Goal: Task Accomplishment & Management: Use online tool/utility

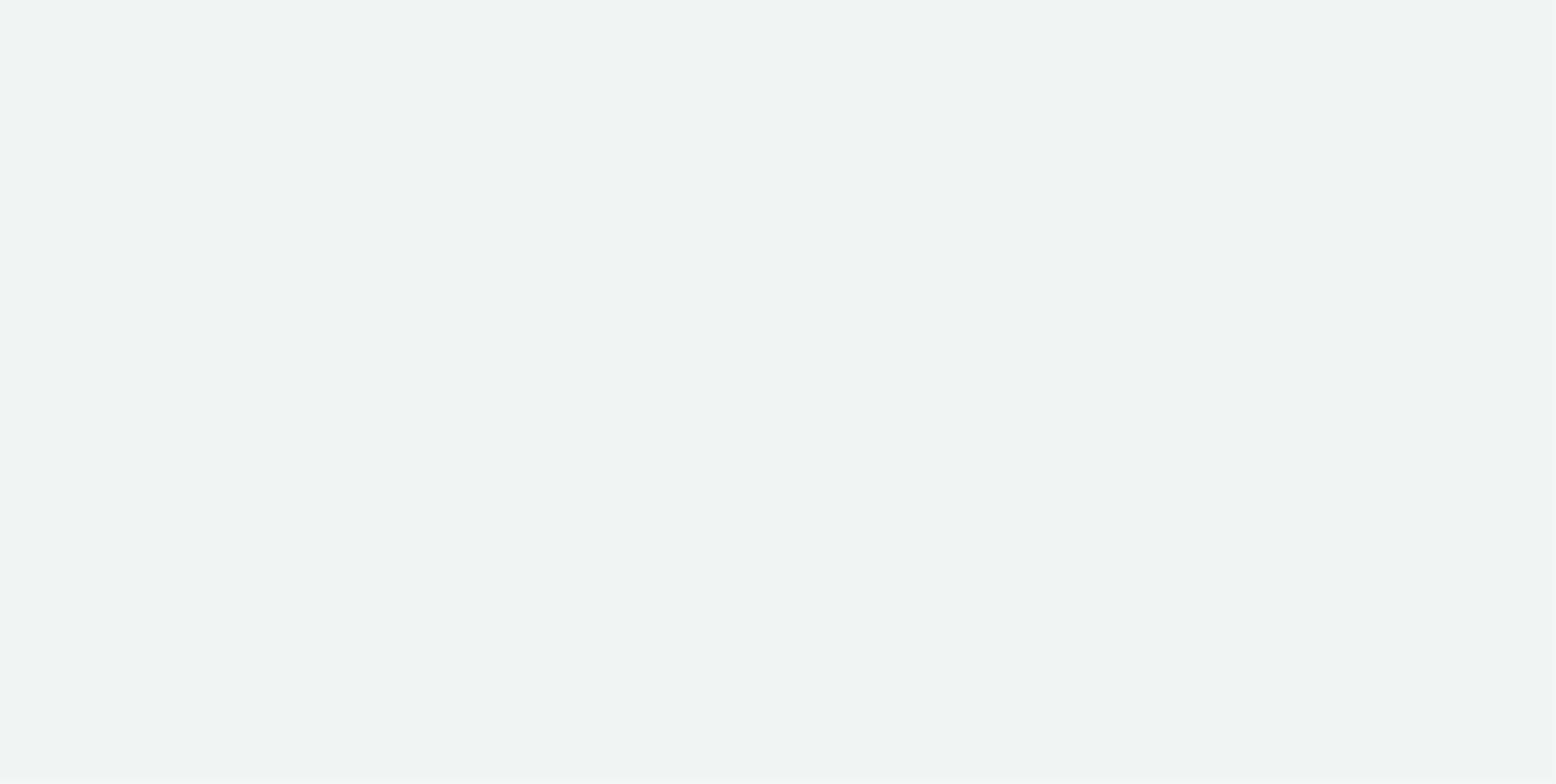
select select "8b3fd984-a383-44c6-8239-1794a899786f"
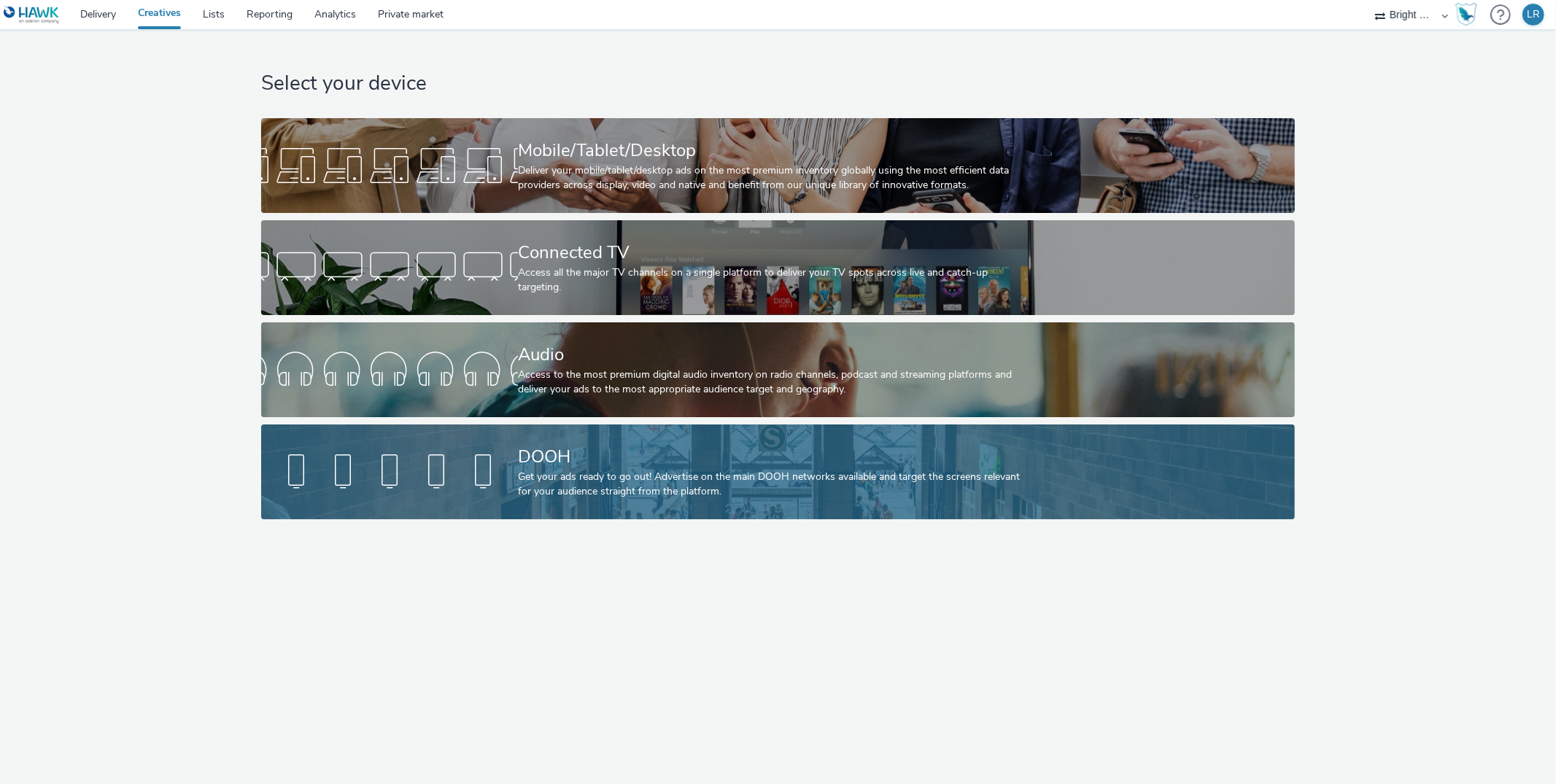
click at [612, 480] on div "Get your ads ready to go out! Advertise on the main DOOH networks available and…" at bounding box center [776, 484] width 514 height 30
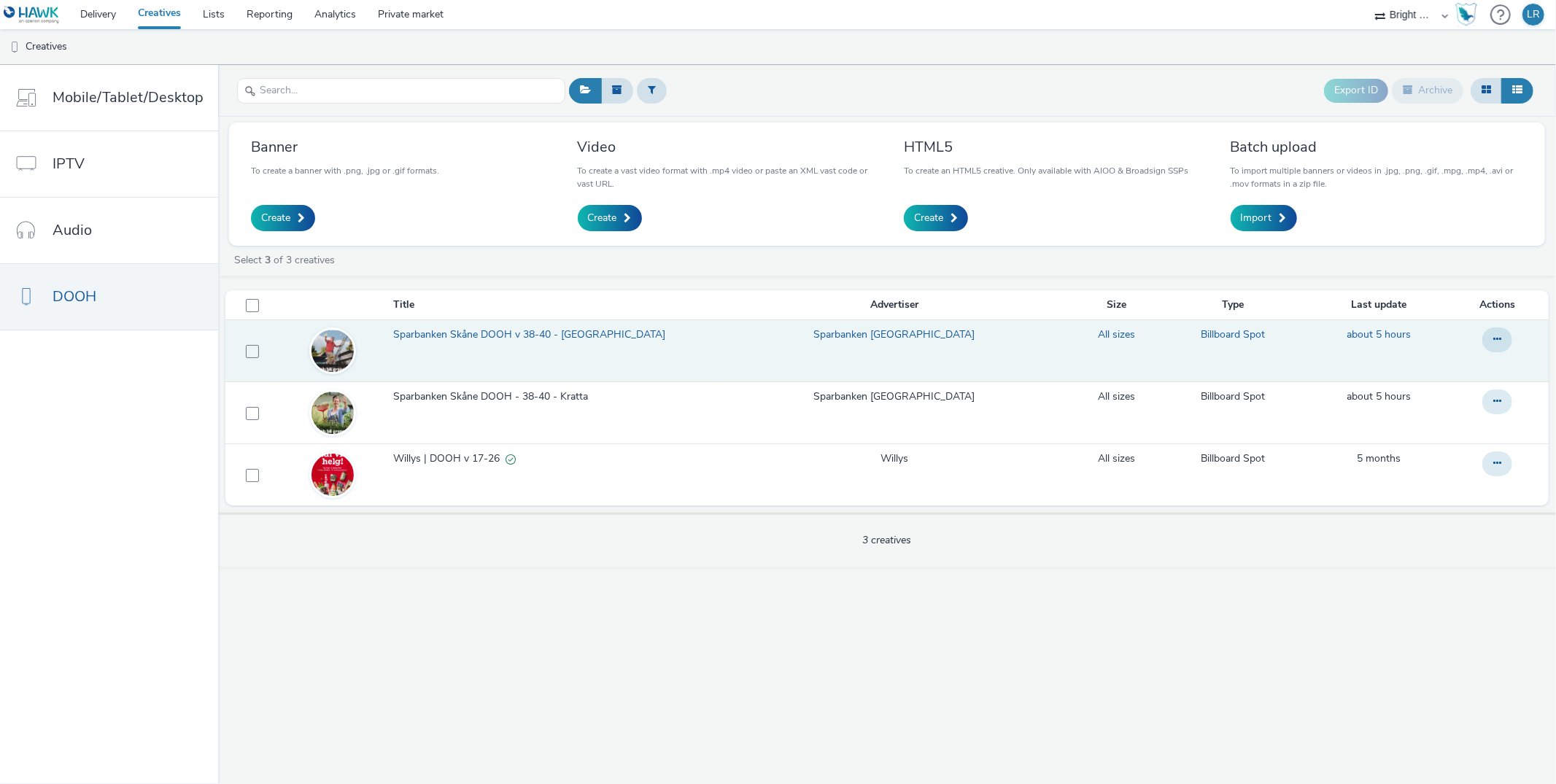
click at [451, 341] on span "Sparbanken Skåne DOOH v 38-40 - [GEOGRAPHIC_DATA]" at bounding box center [532, 335] width 278 height 15
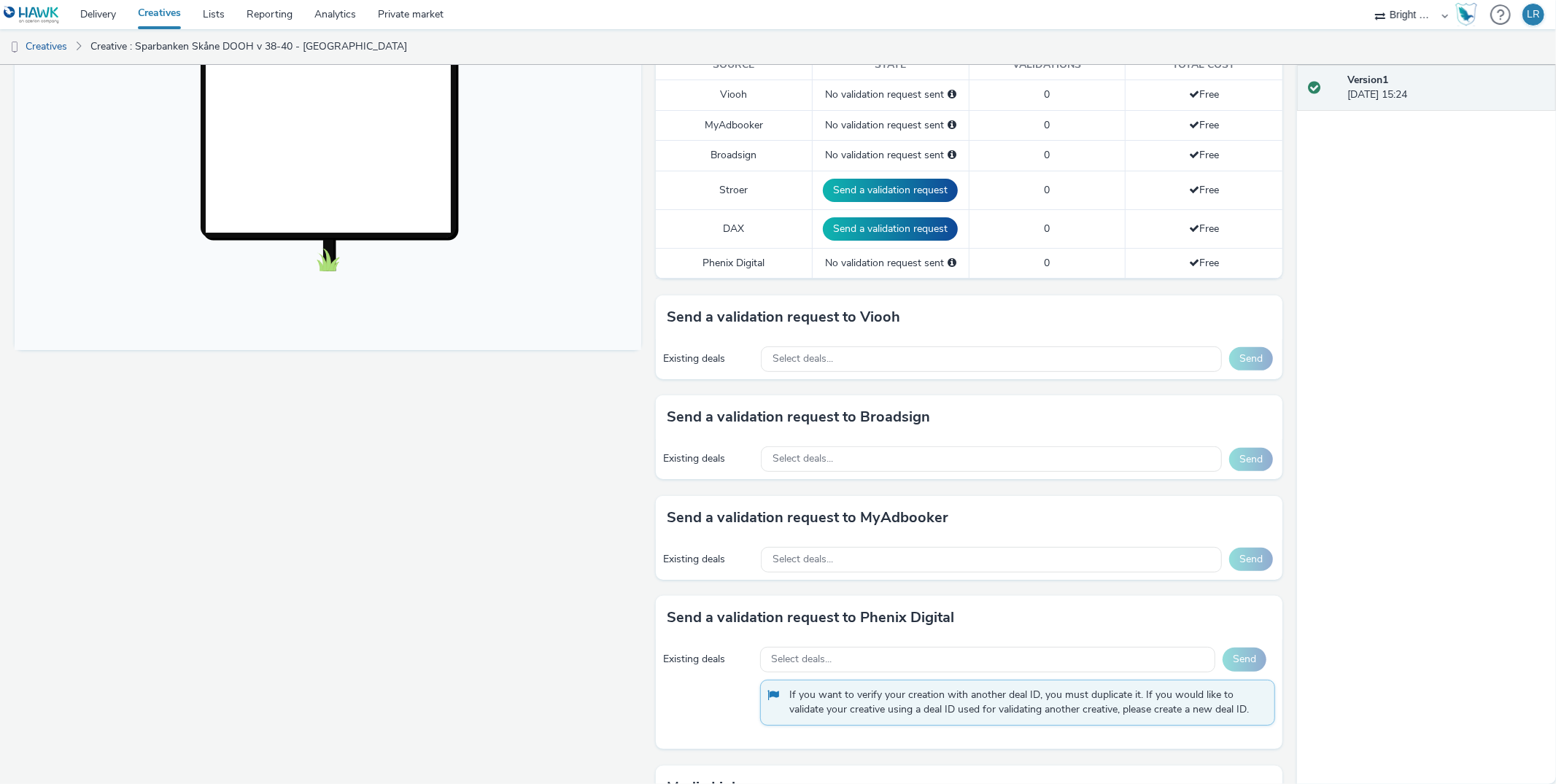
scroll to position [428, 0]
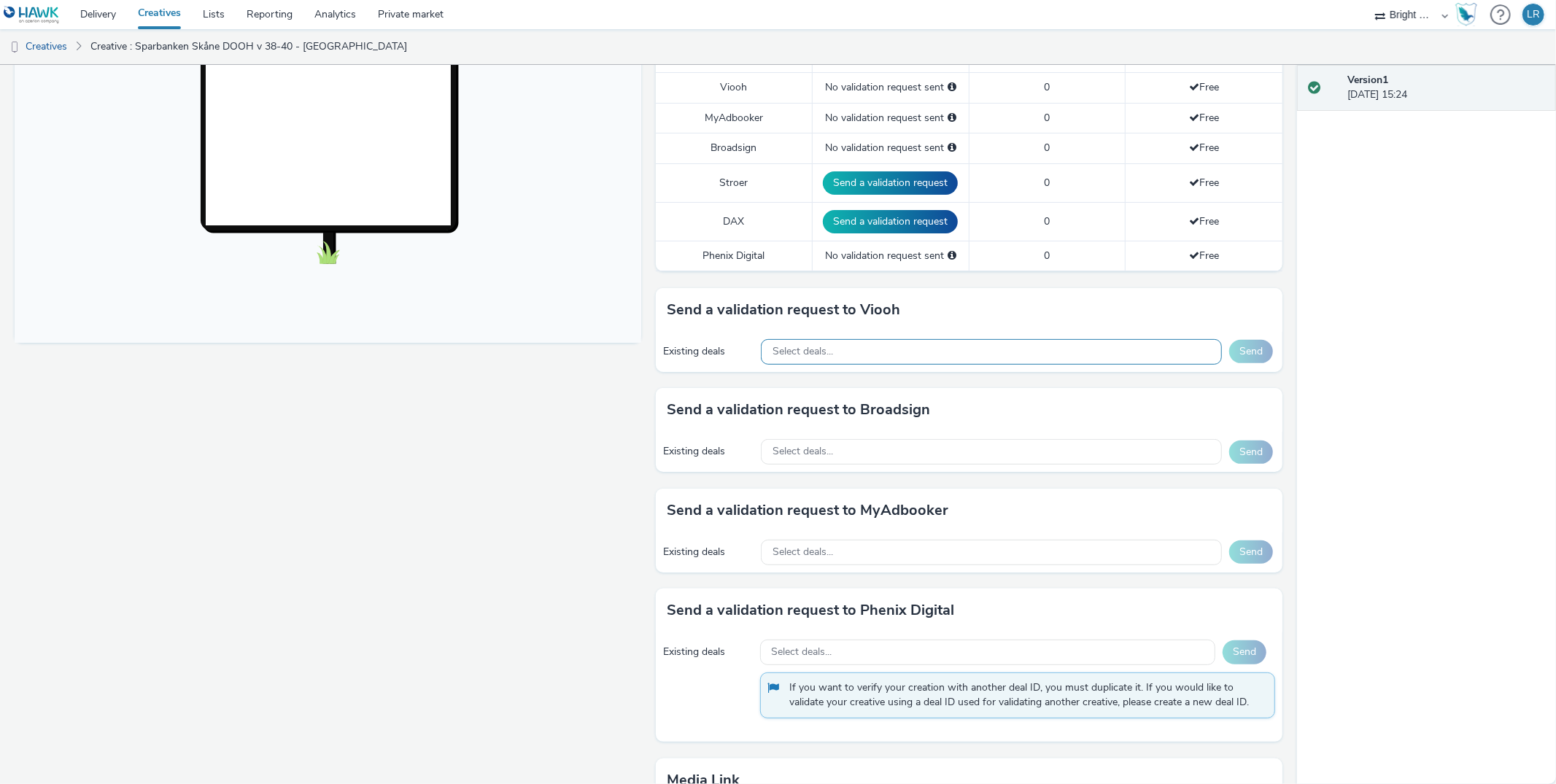
click at [812, 339] on div "Select deals..." at bounding box center [991, 352] width 462 height 26
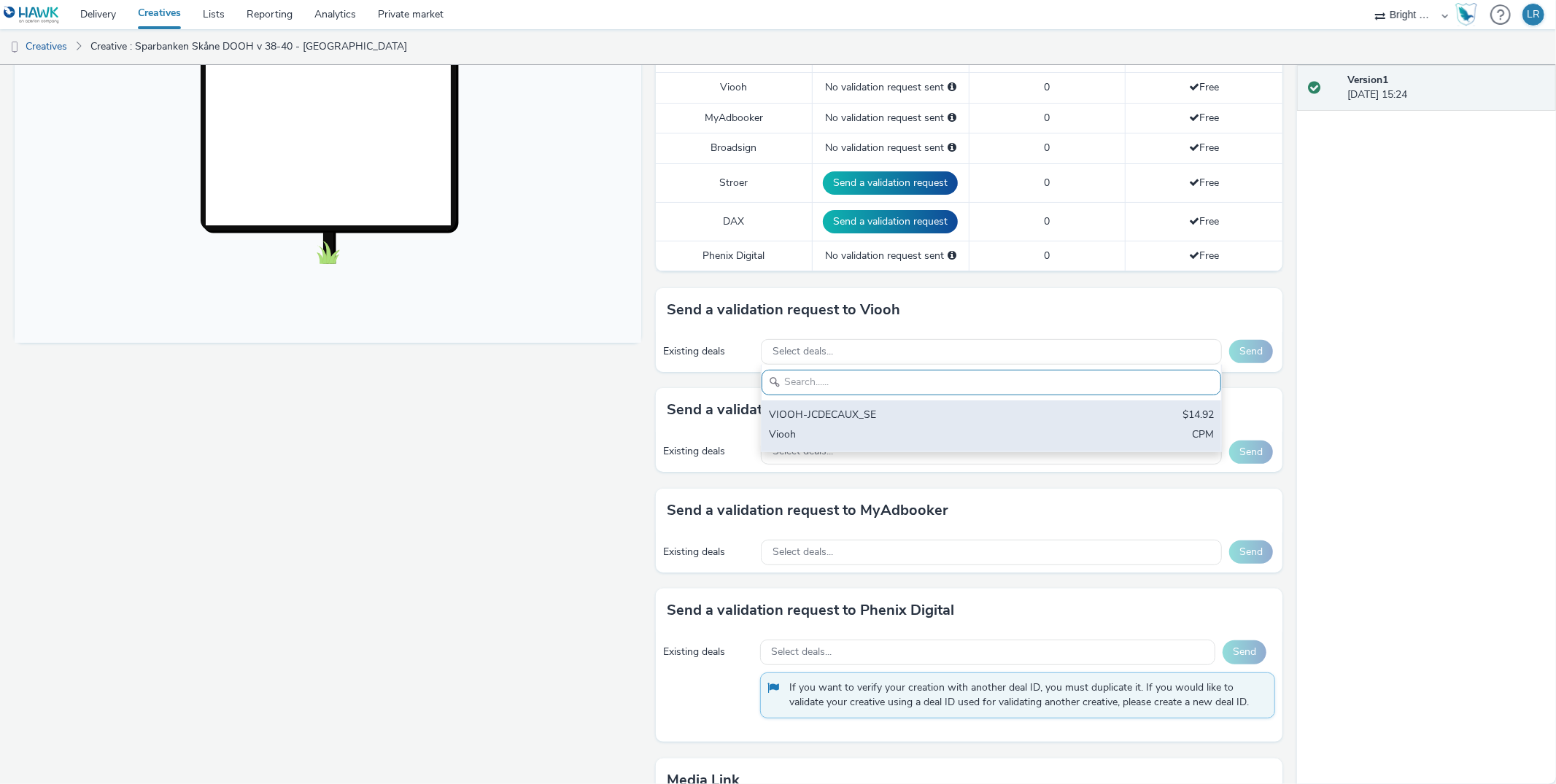
click at [838, 414] on div "VIOOH-JCDECAUX_SE" at bounding box center [916, 415] width 294 height 17
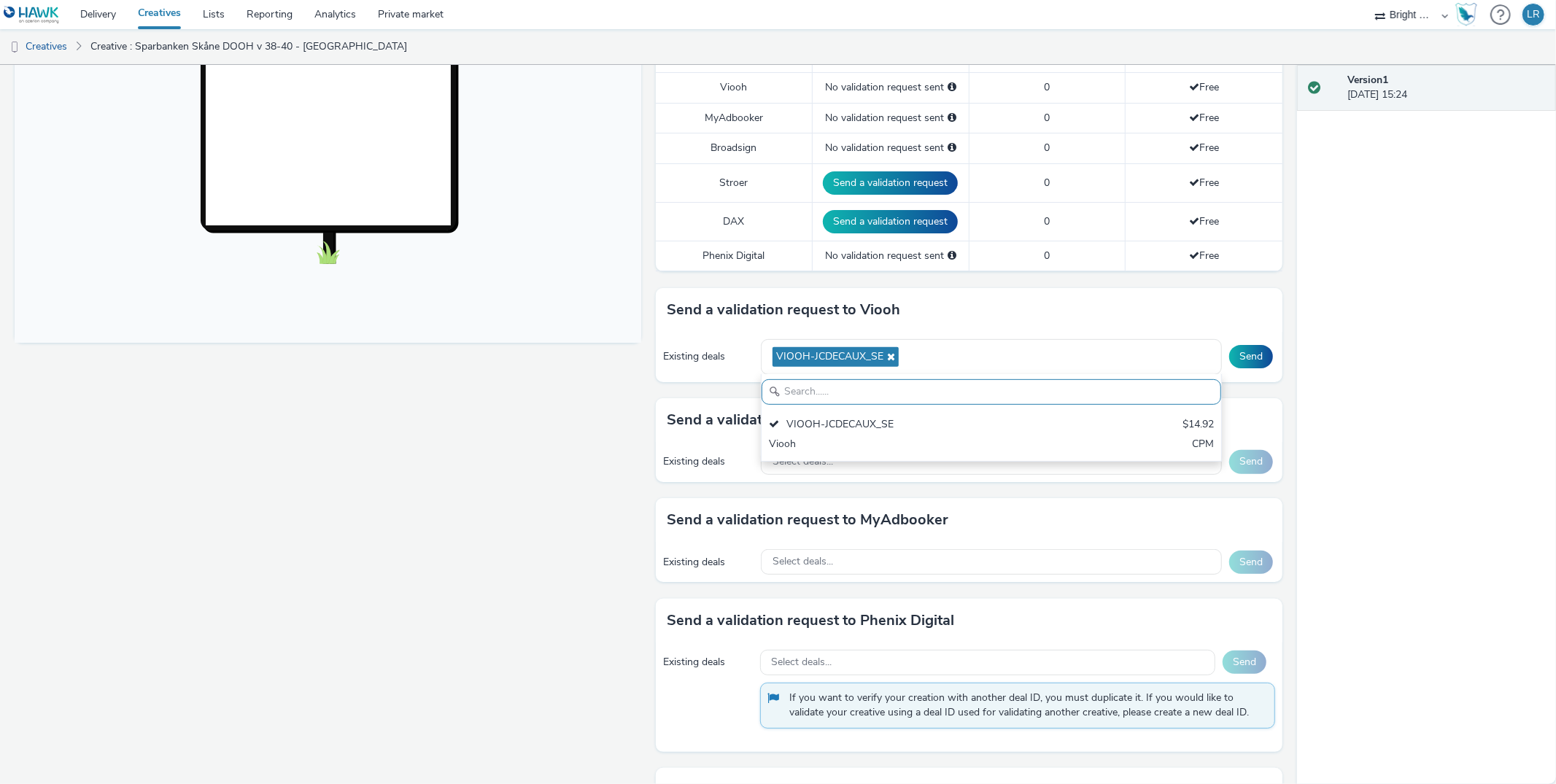
click at [1221, 304] on div "Send a validation request to Viooh" at bounding box center [969, 310] width 627 height 44
click at [1265, 351] on button "Send" at bounding box center [1251, 356] width 44 height 23
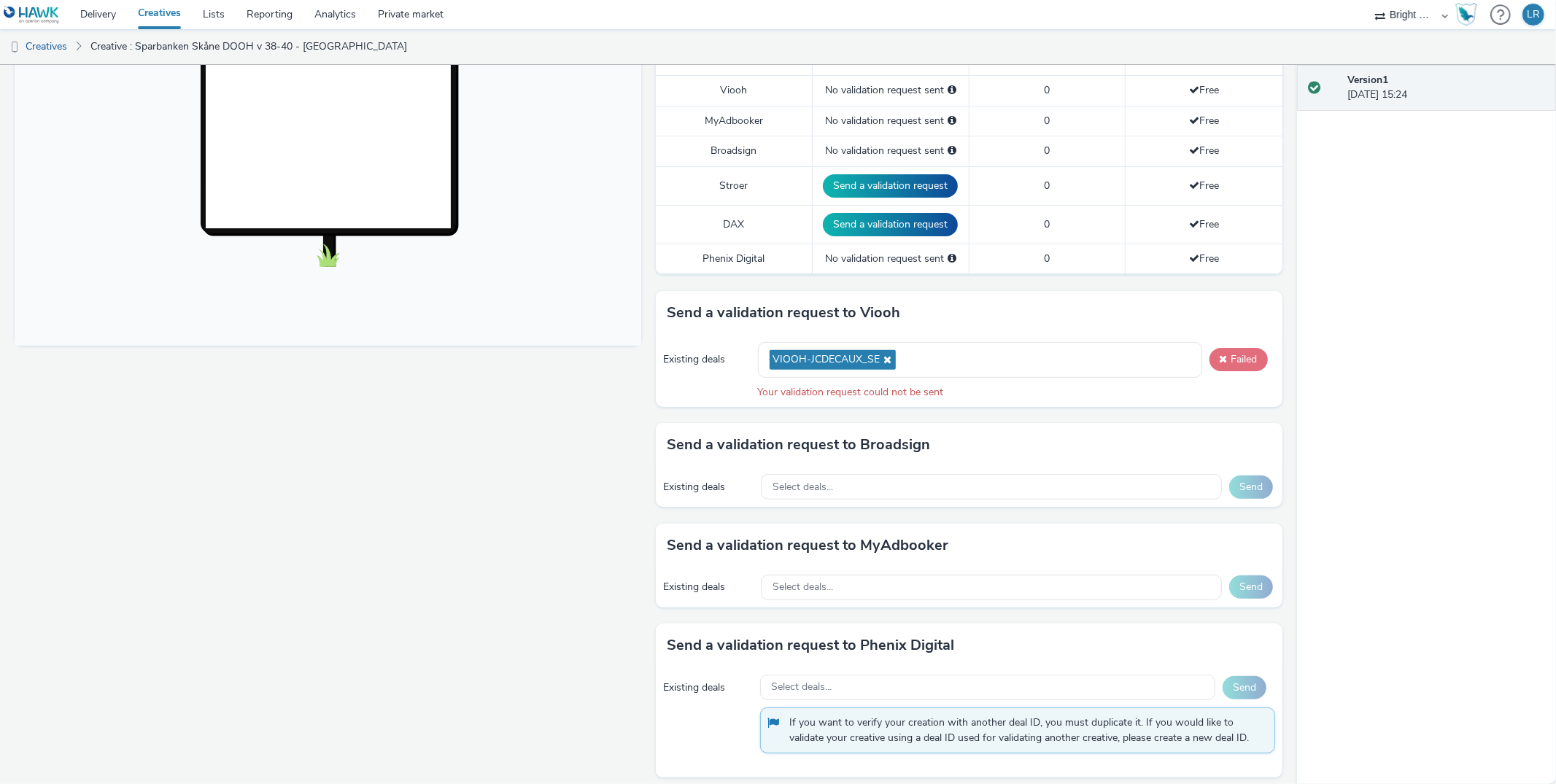
scroll to position [424, 0]
click at [969, 352] on div "VIOOH-JCDECAUX_SE" at bounding box center [981, 360] width 445 height 36
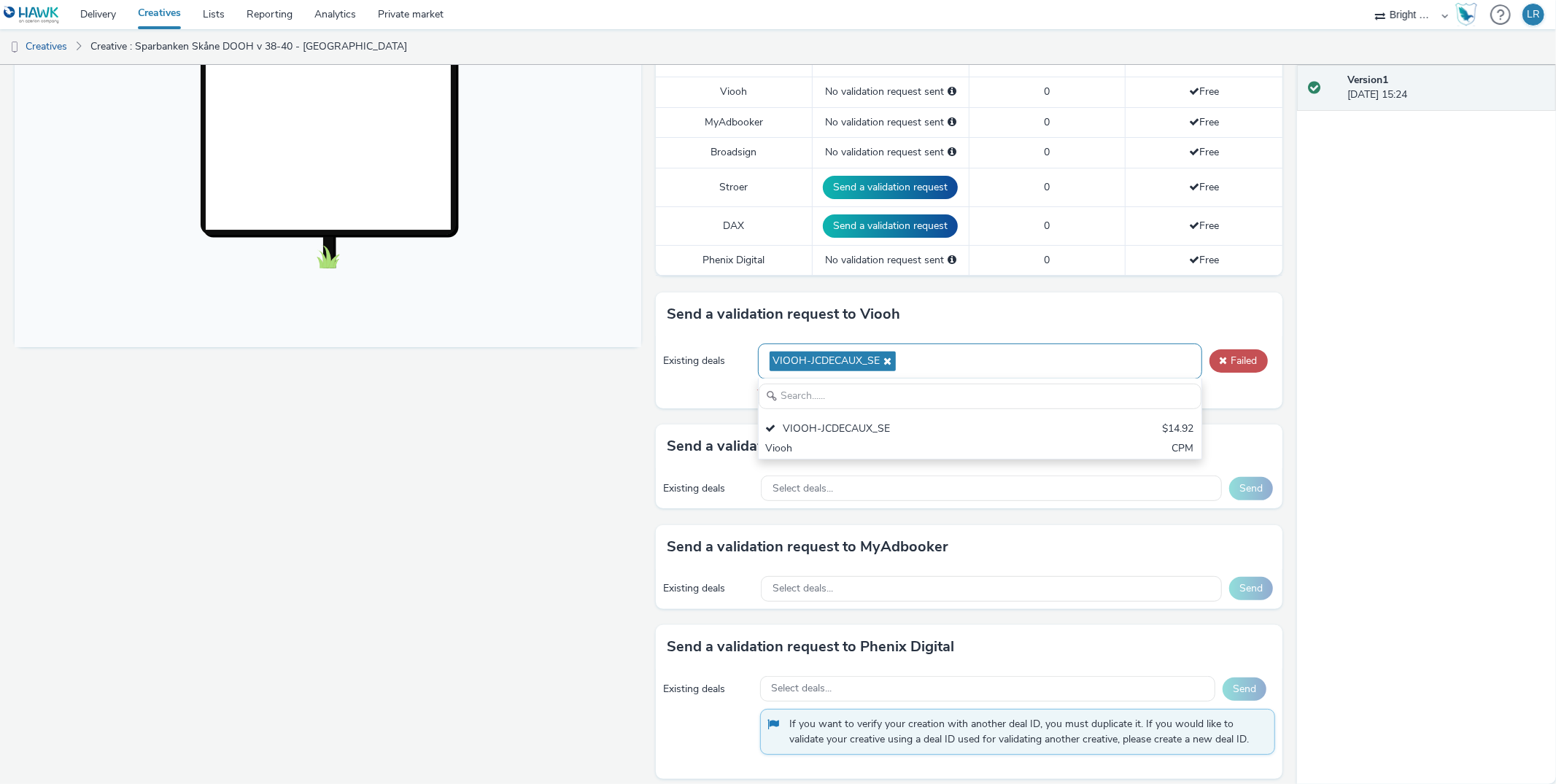
scroll to position [0, 0]
click at [1112, 301] on div "Send a validation request to Viooh" at bounding box center [969, 315] width 627 height 44
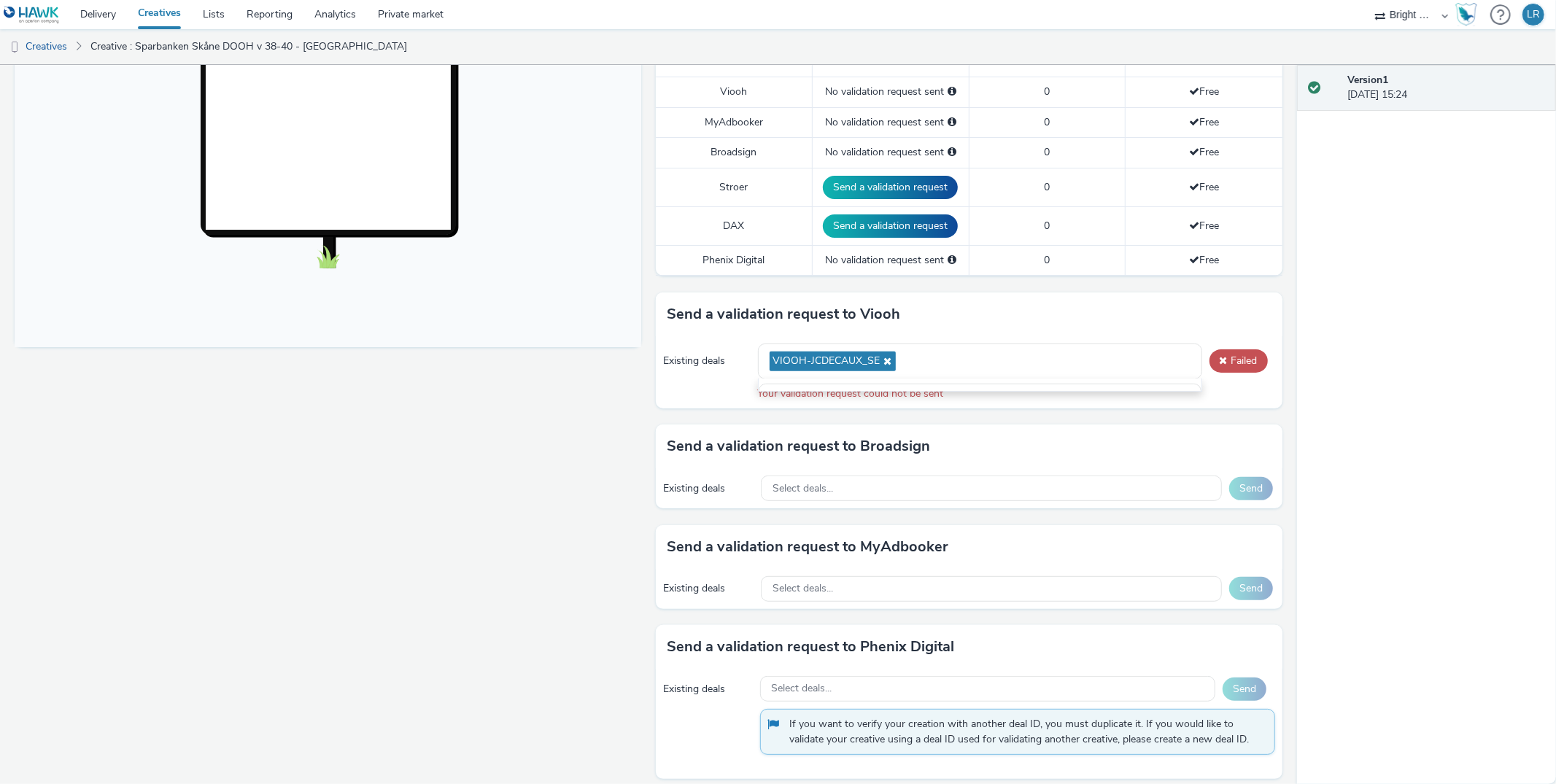
scroll to position [426, 0]
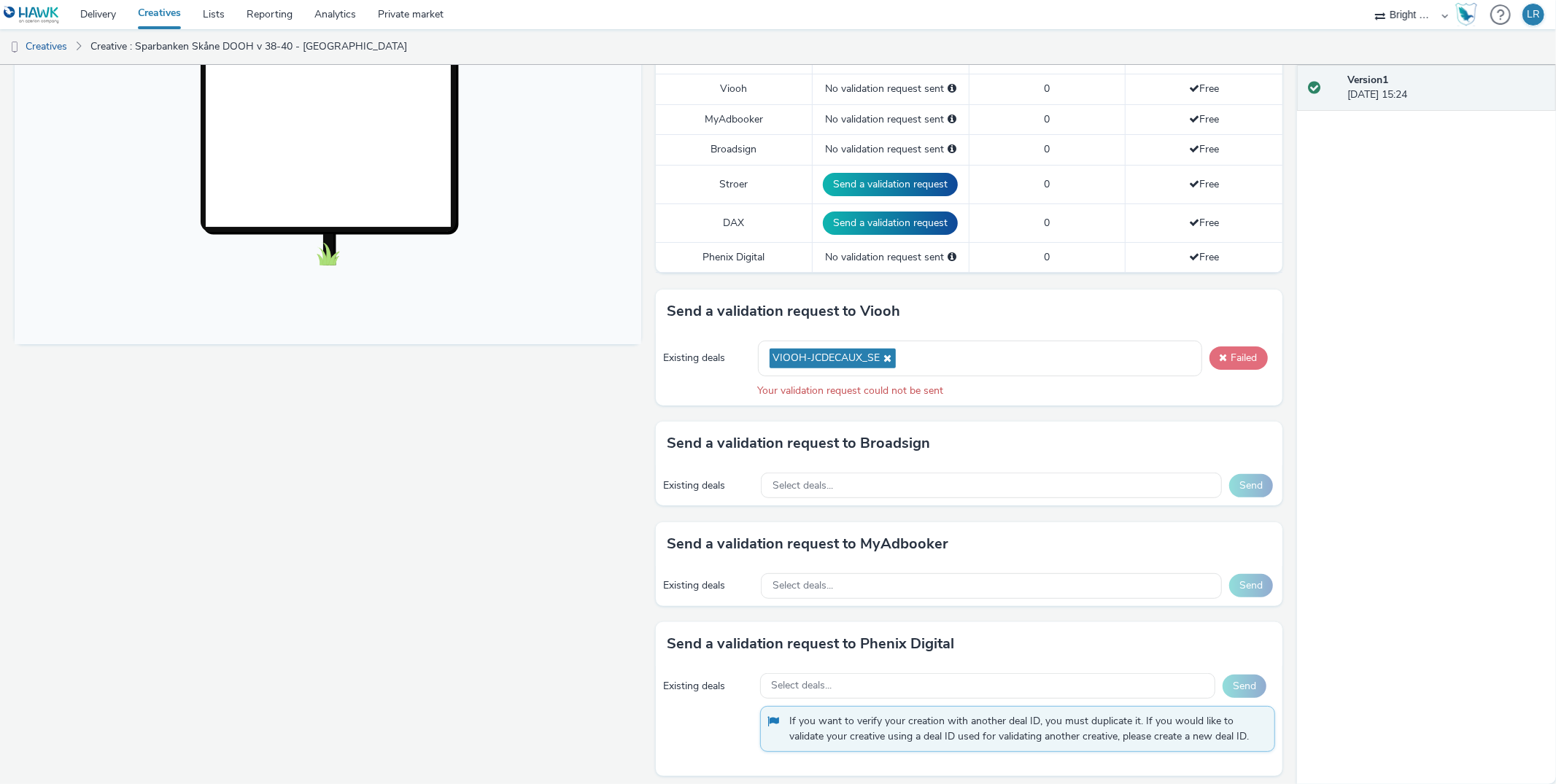
click at [1238, 353] on button "Failed" at bounding box center [1239, 358] width 59 height 23
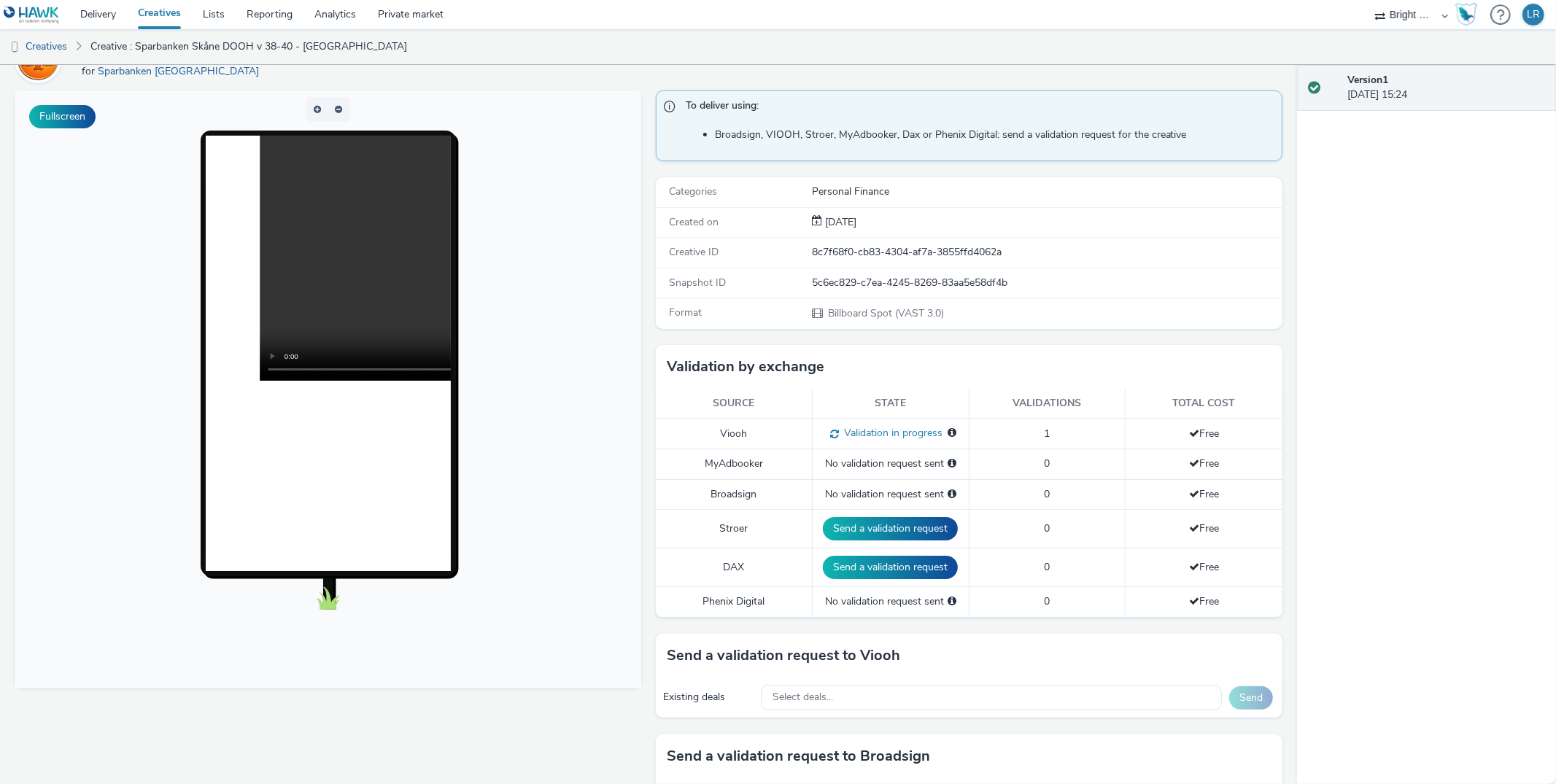
scroll to position [0, 0]
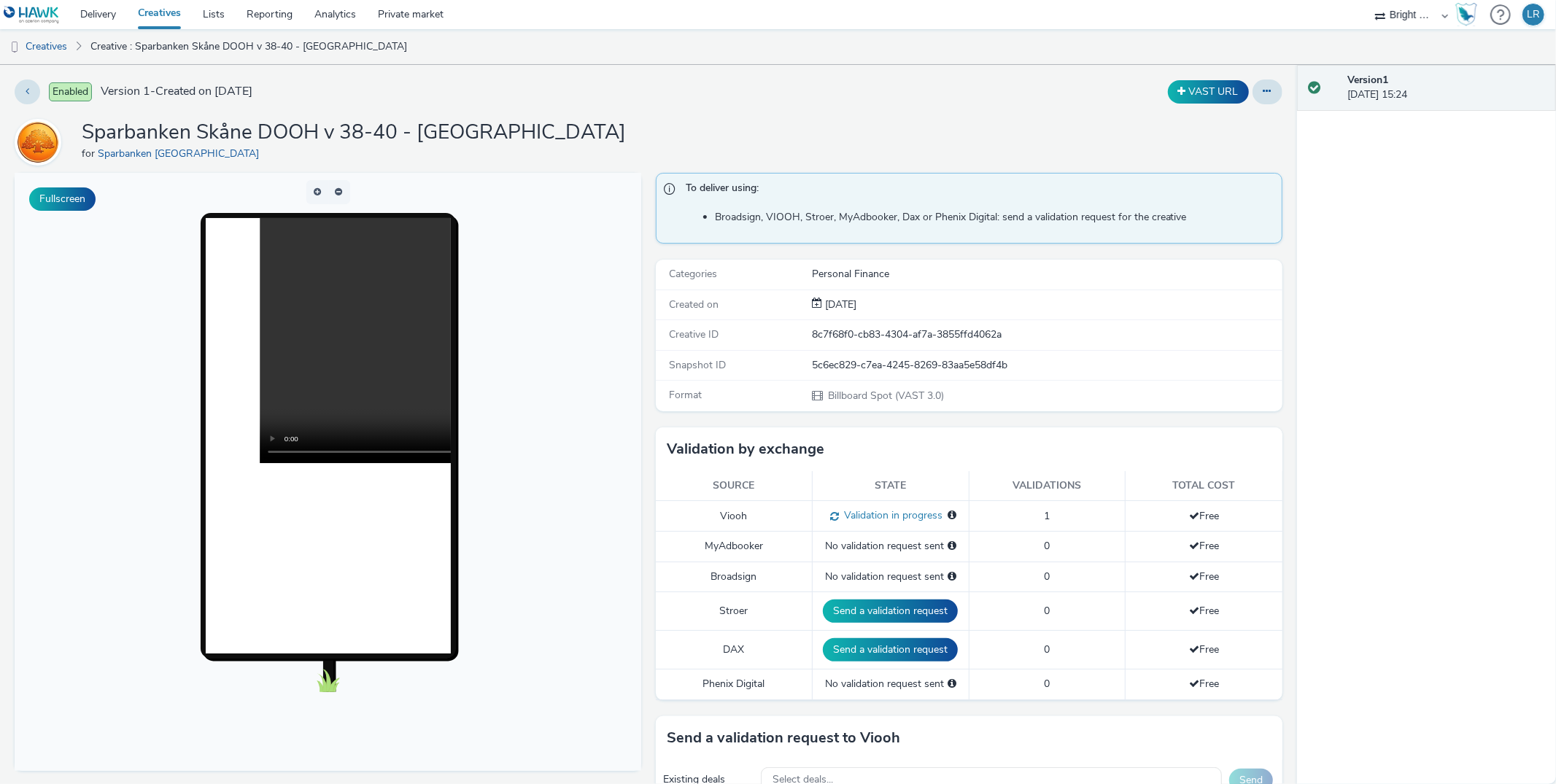
drag, startPoint x: 41, startPoint y: 48, endPoint x: 83, endPoint y: 50, distance: 42.0
click at [42, 48] on link "Creatives" at bounding box center [37, 46] width 75 height 35
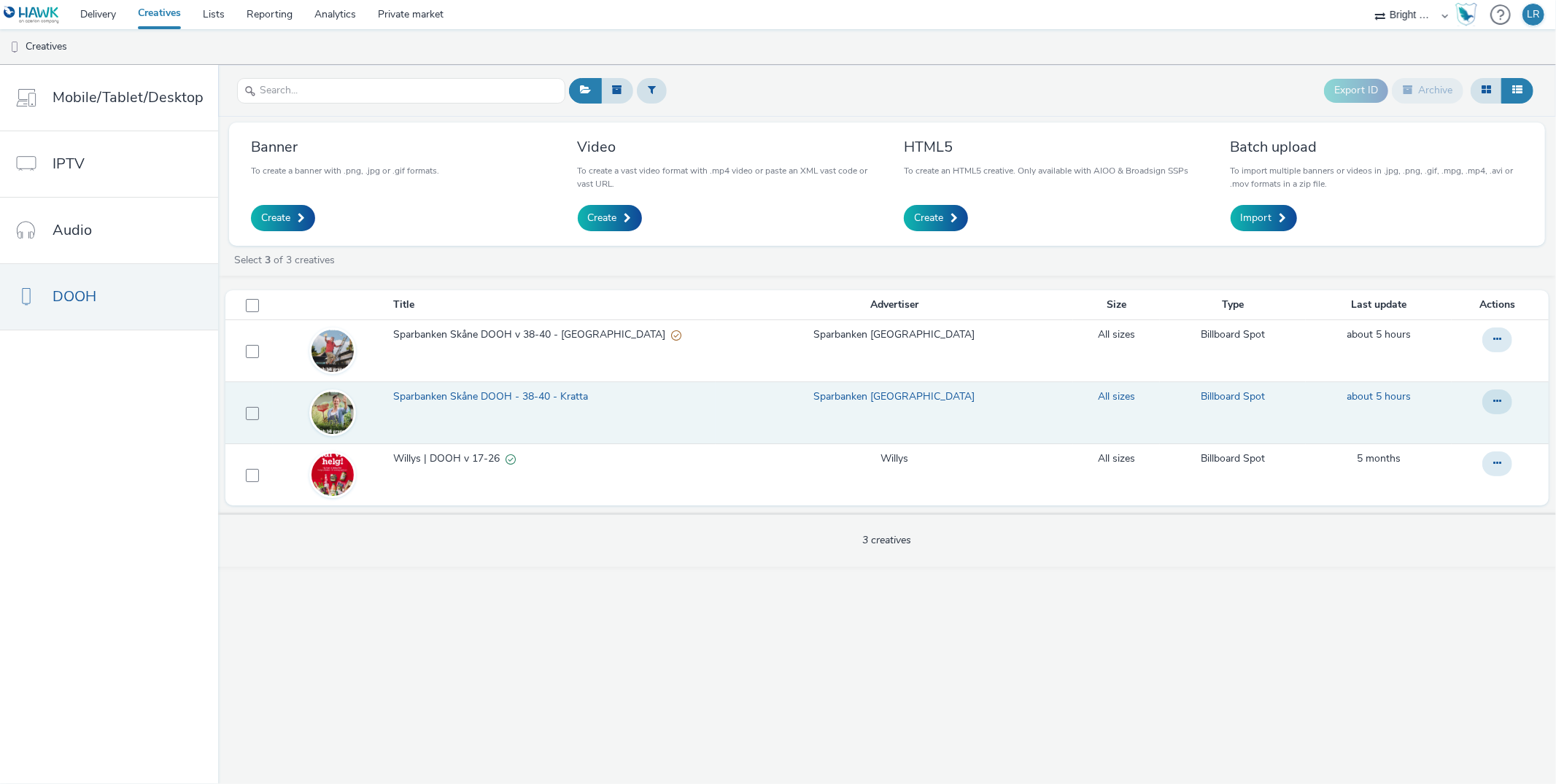
click at [466, 406] on link "Sparbanken Skåne DOOH - 38-40 - Kratta" at bounding box center [554, 400] width 321 height 22
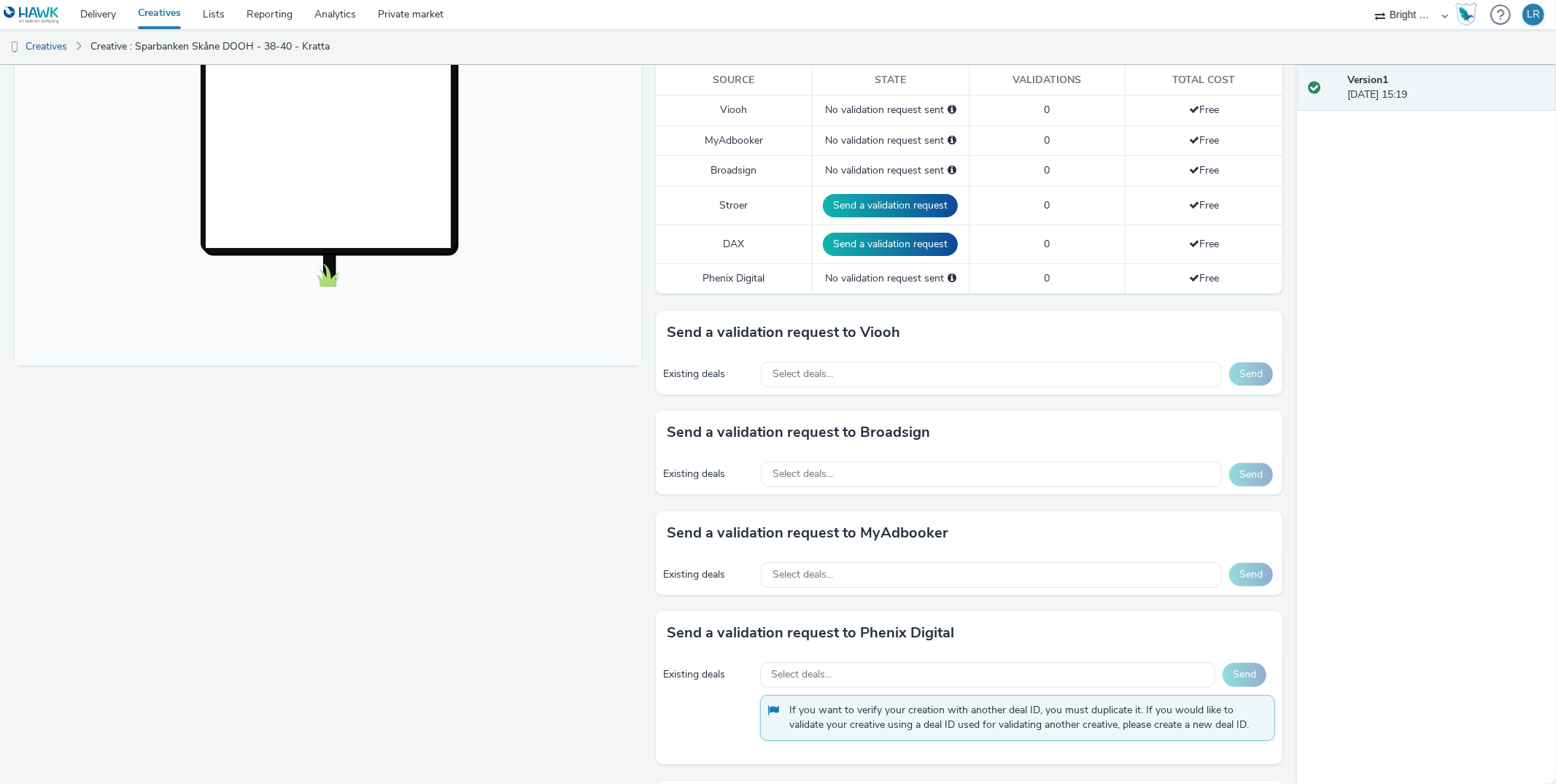
scroll to position [416, 0]
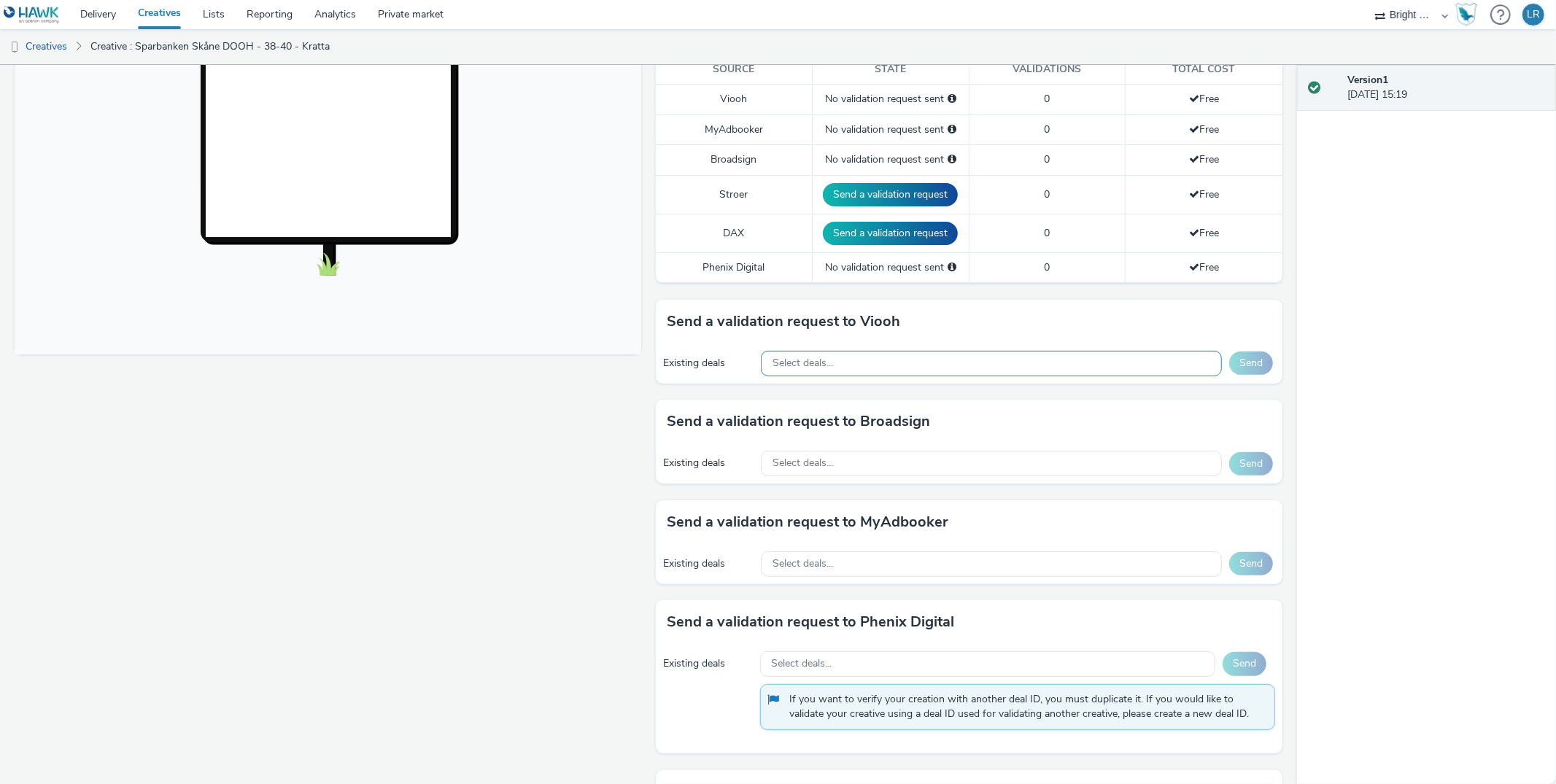
click at [856, 351] on div "Select deals..." at bounding box center [991, 364] width 462 height 26
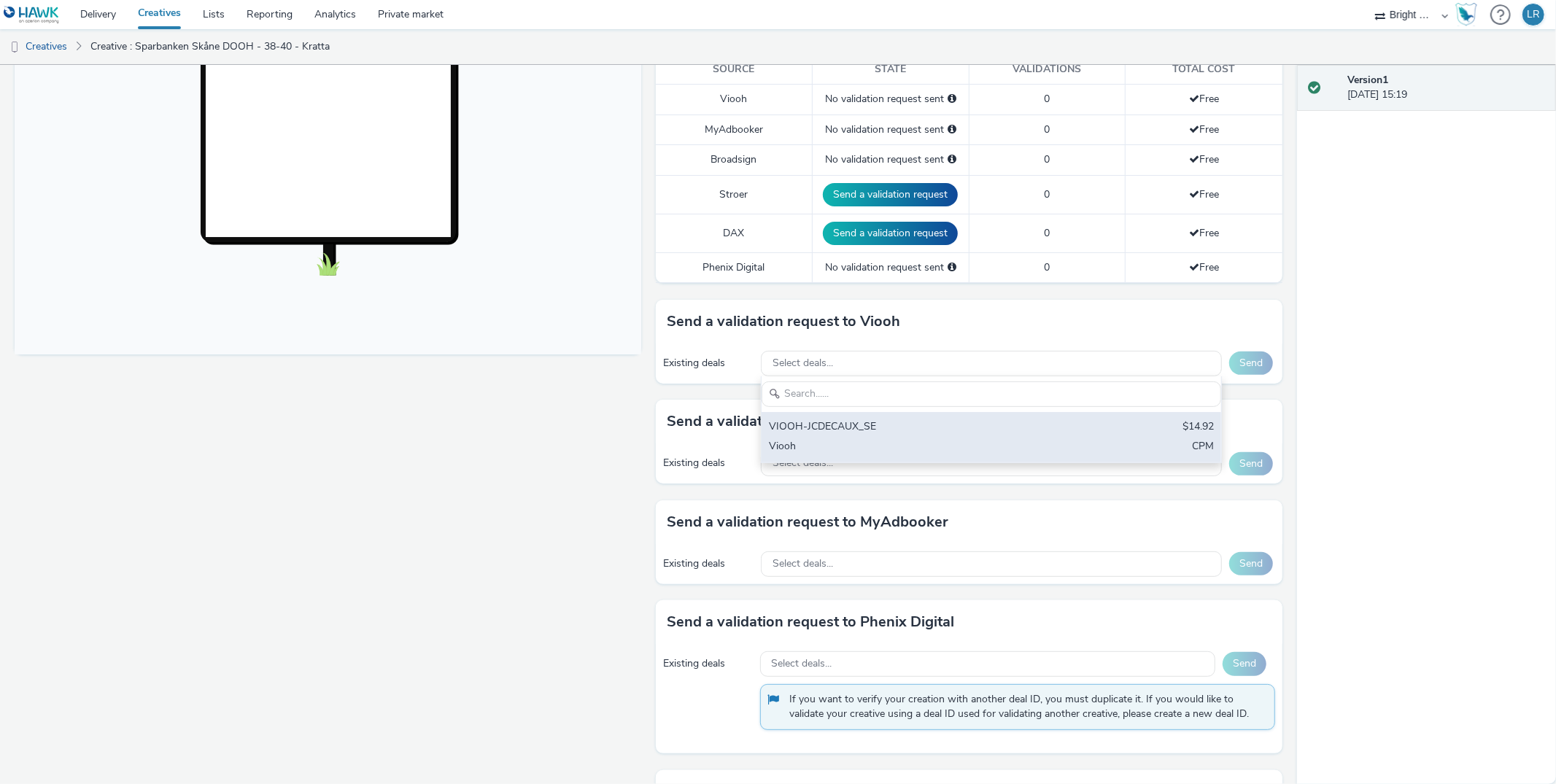
scroll to position [0, 0]
click at [837, 421] on div "VIOOH-JCDECAUX_SE" at bounding box center [916, 427] width 294 height 17
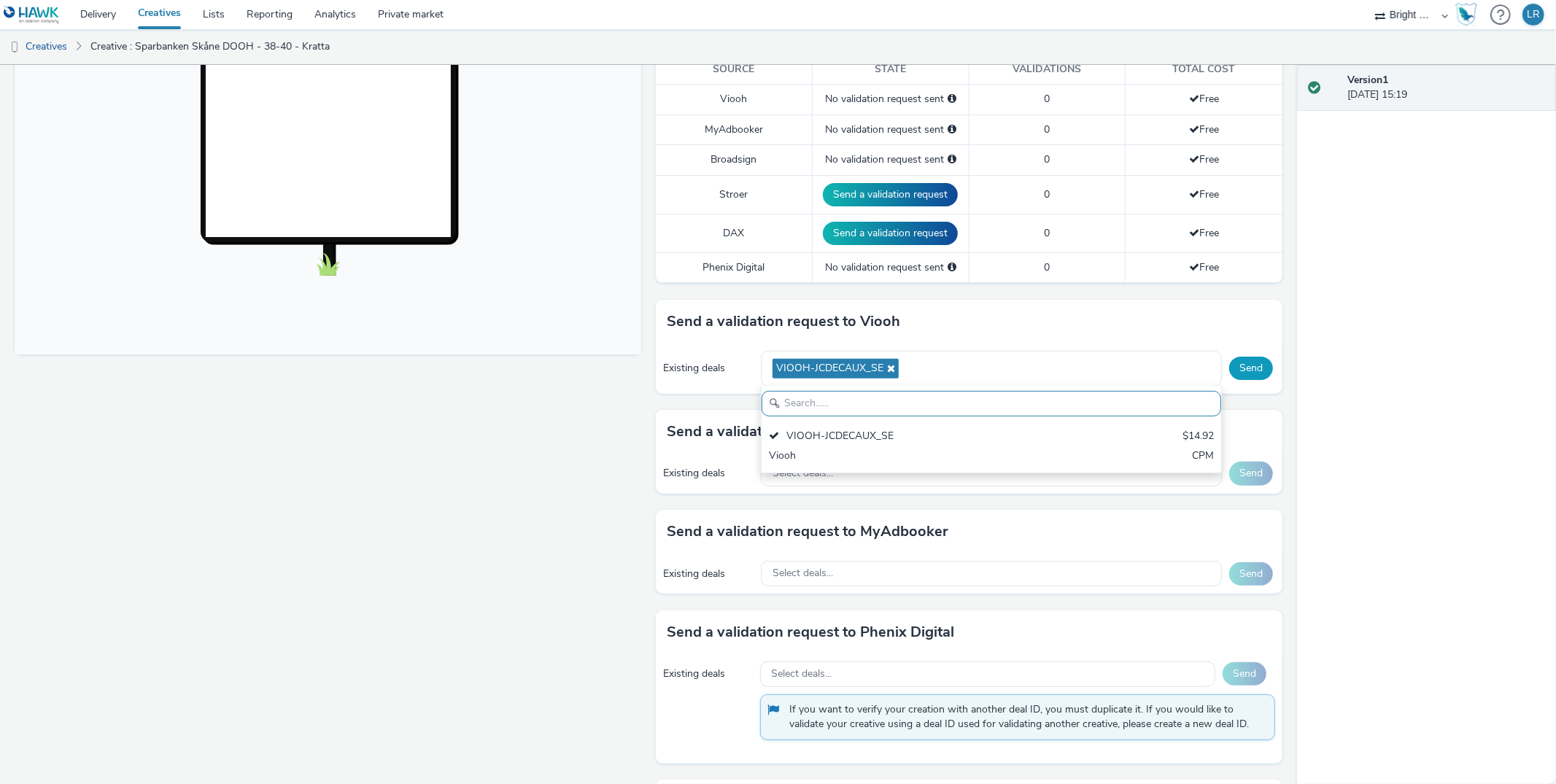
click at [1239, 357] on button "Send" at bounding box center [1251, 368] width 44 height 23
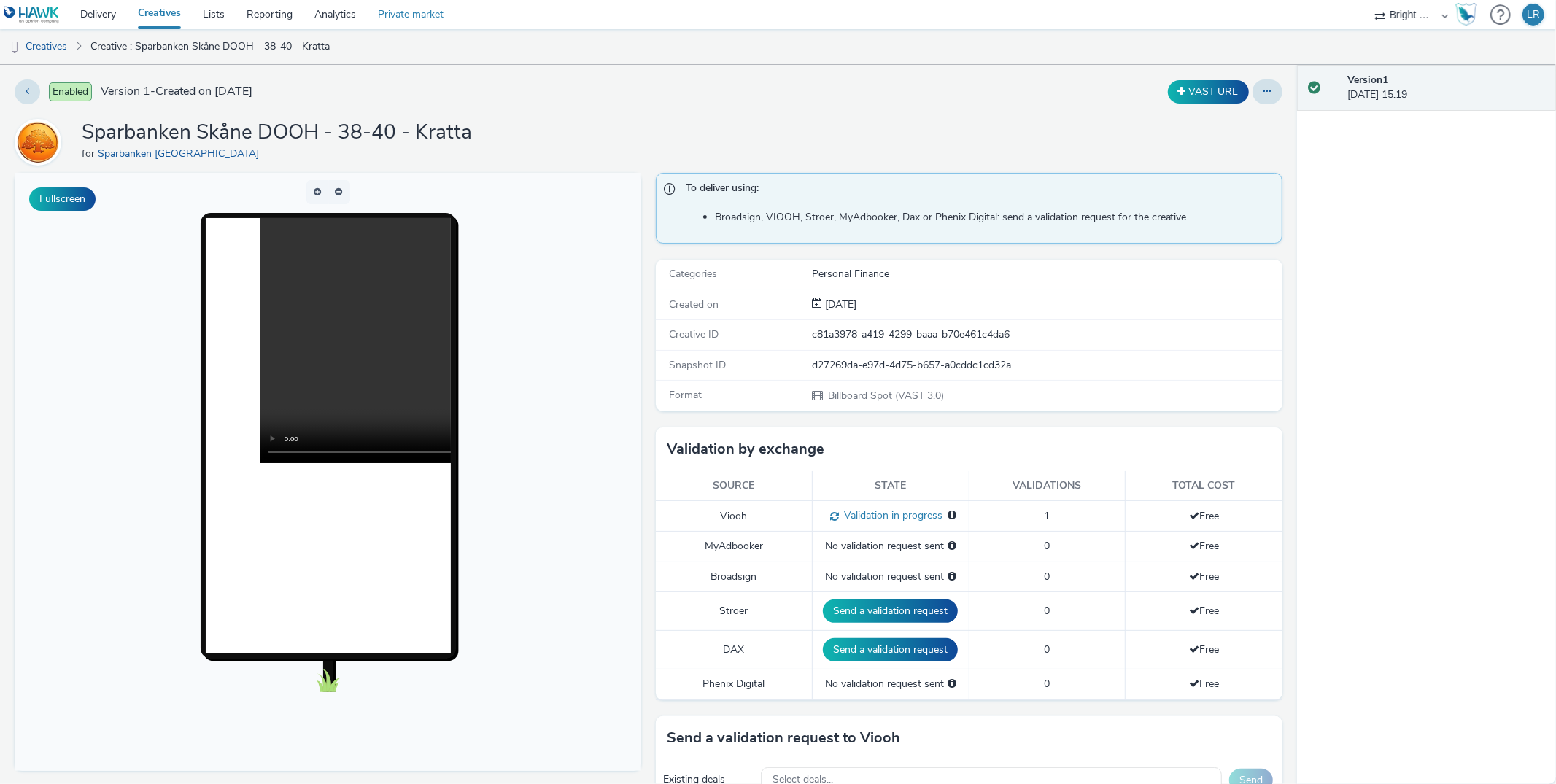
click at [414, 11] on link "Private market" at bounding box center [411, 14] width 88 height 29
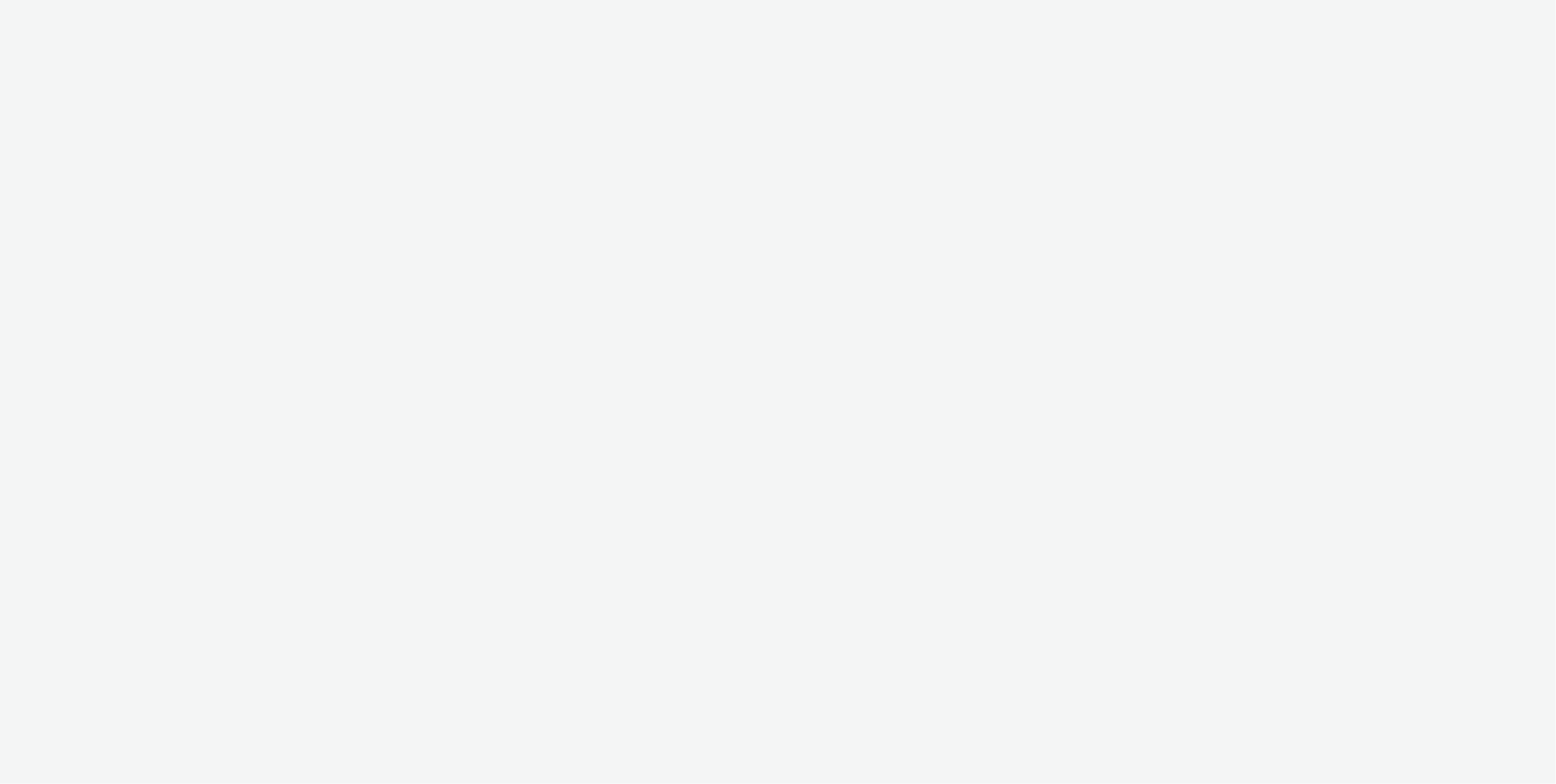
select select "8b3fd984-a383-44c6-8239-1794a899786f"
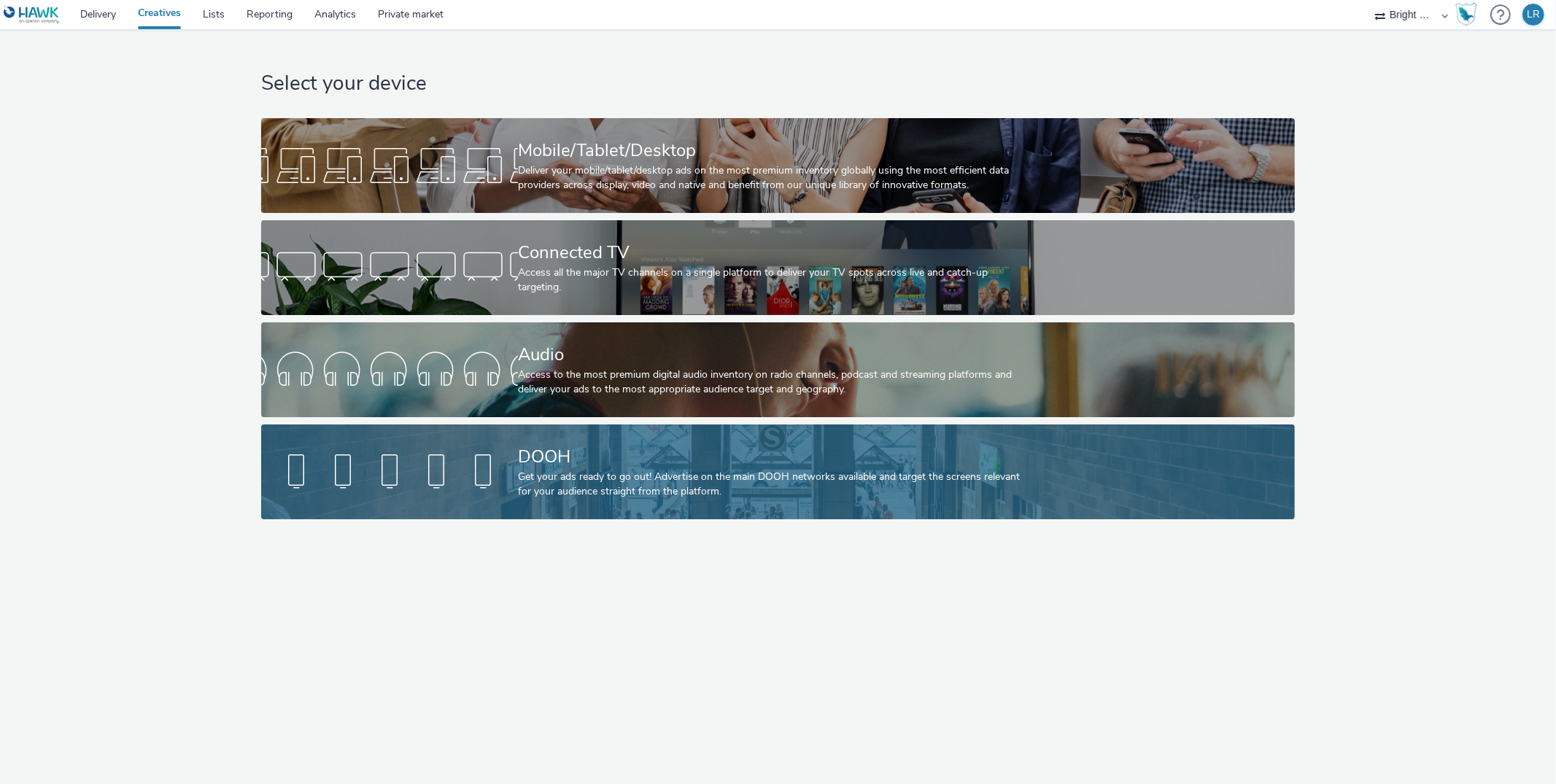
click at [467, 447] on link "DOOH Get your ads ready to go out! Advertise on the main DOOH networks availabl…" at bounding box center [778, 471] width 1034 height 95
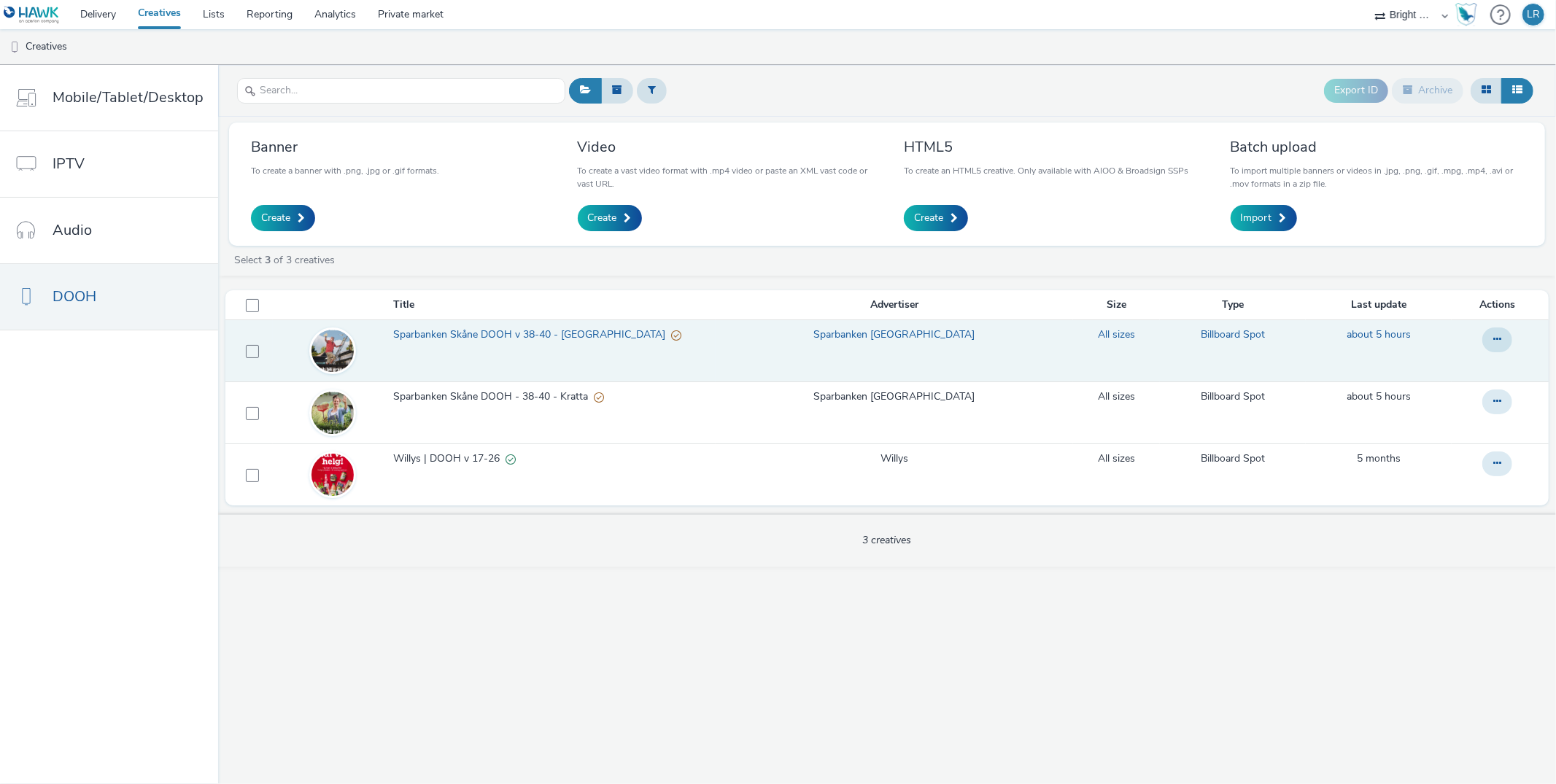
click at [456, 333] on span "Sparbanken Skåne DOOH v 38-40 - [GEOGRAPHIC_DATA]" at bounding box center [532, 335] width 278 height 15
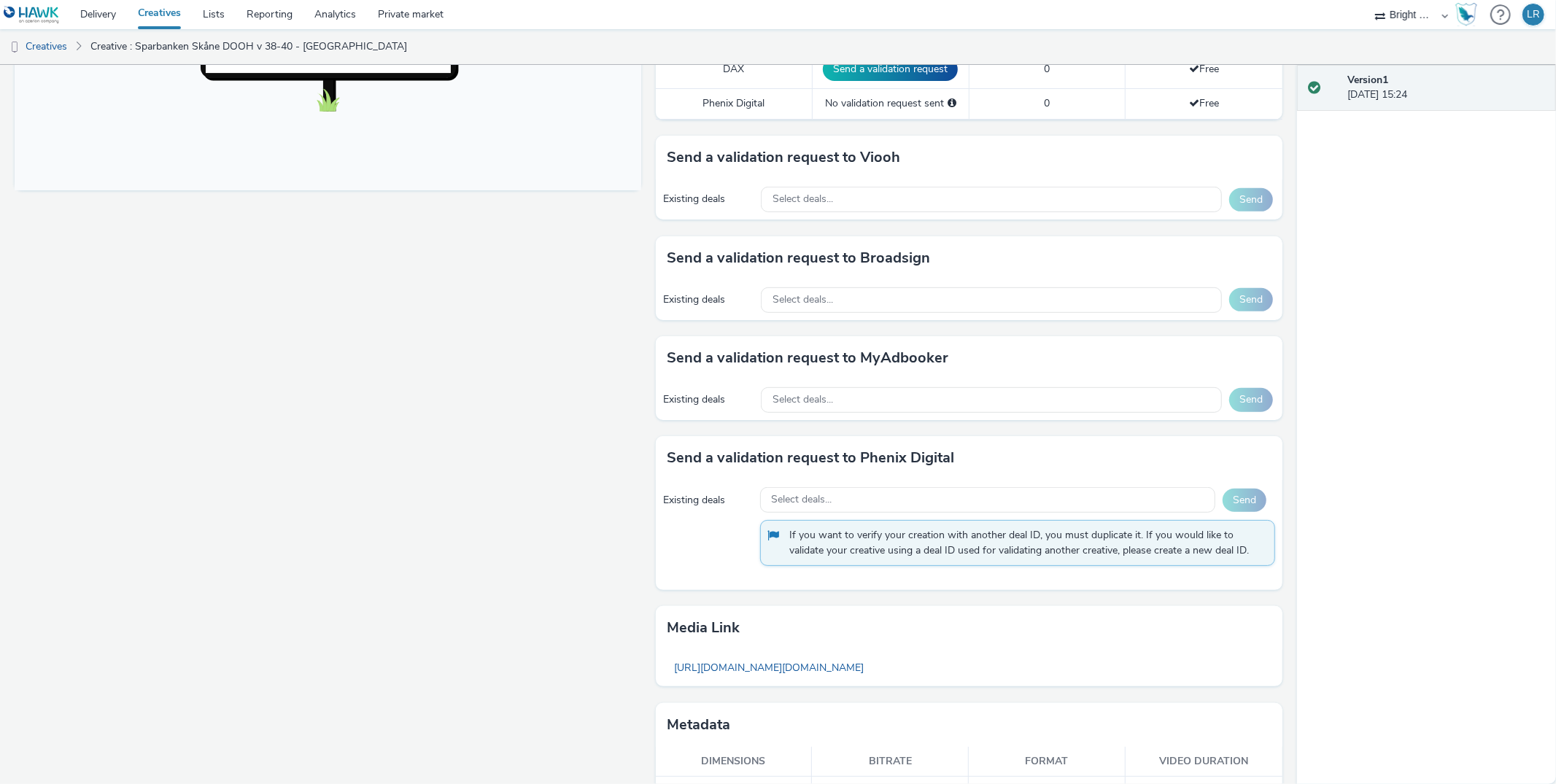
scroll to position [580, 0]
click at [850, 288] on div "Select deals..." at bounding box center [991, 301] width 462 height 26
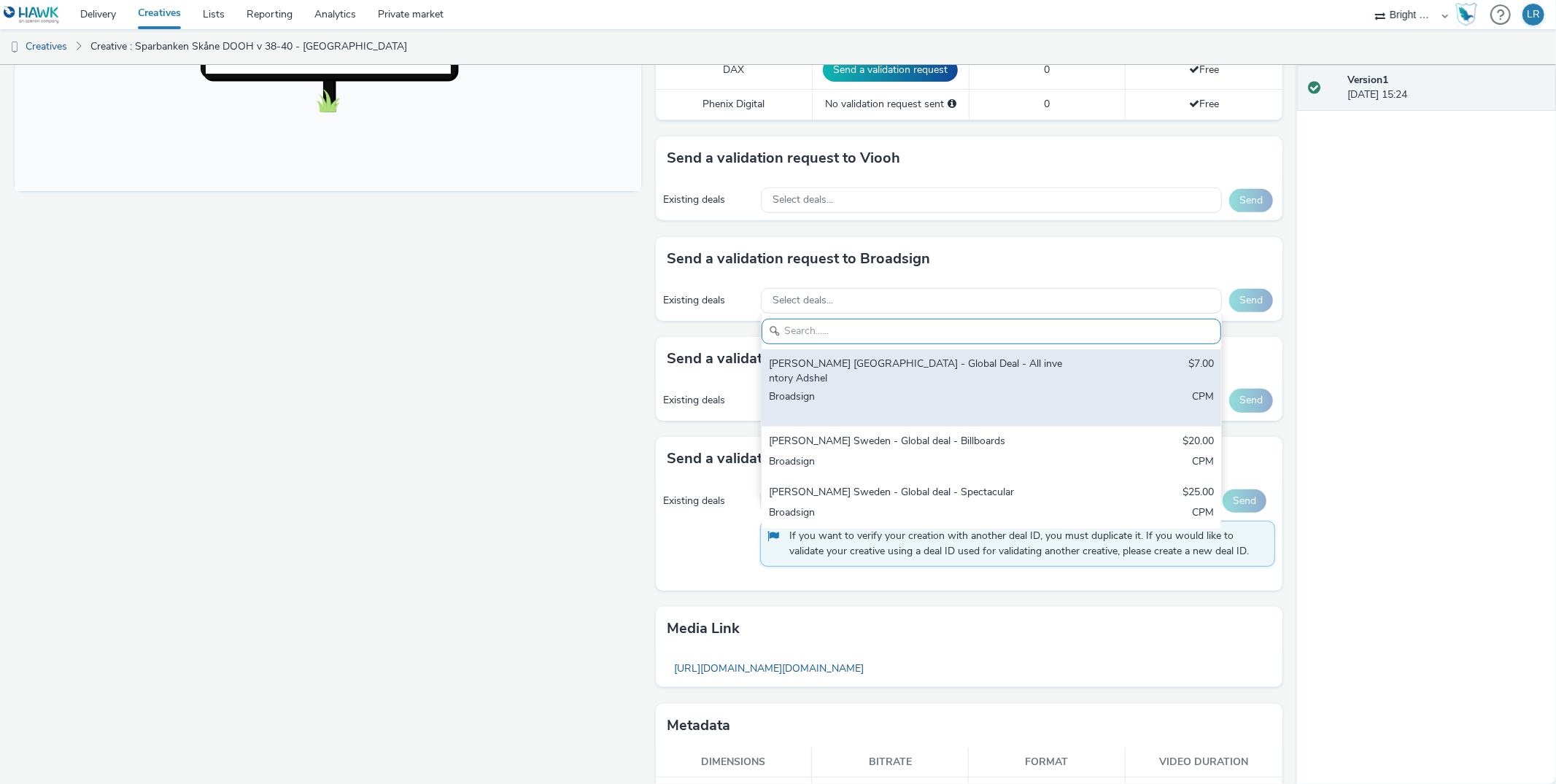
click at [922, 360] on div "[PERSON_NAME] [GEOGRAPHIC_DATA] - Global Deal - All inventory Adshel" at bounding box center [916, 372] width 294 height 30
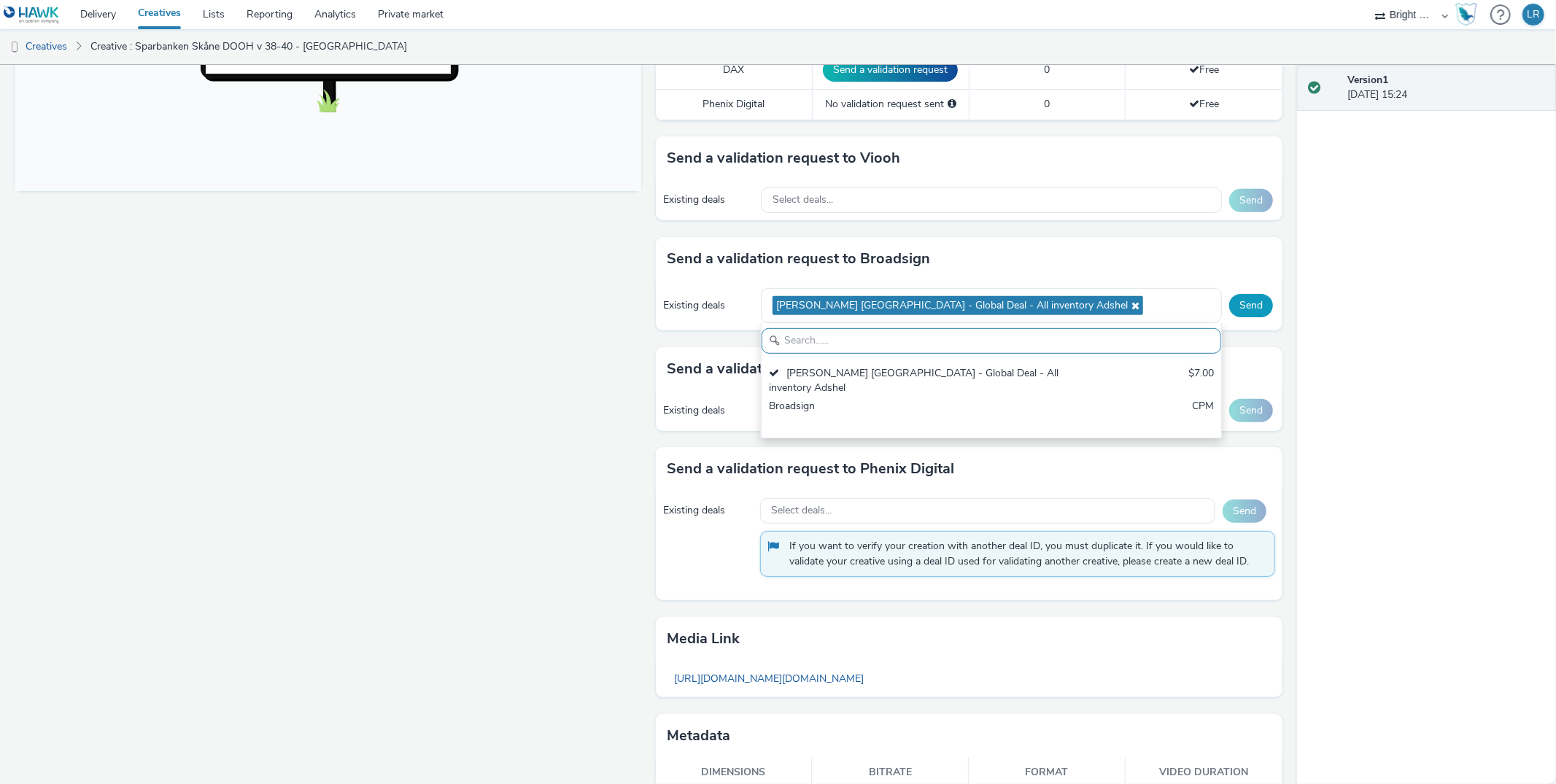
click at [1243, 301] on button "Send" at bounding box center [1251, 305] width 44 height 23
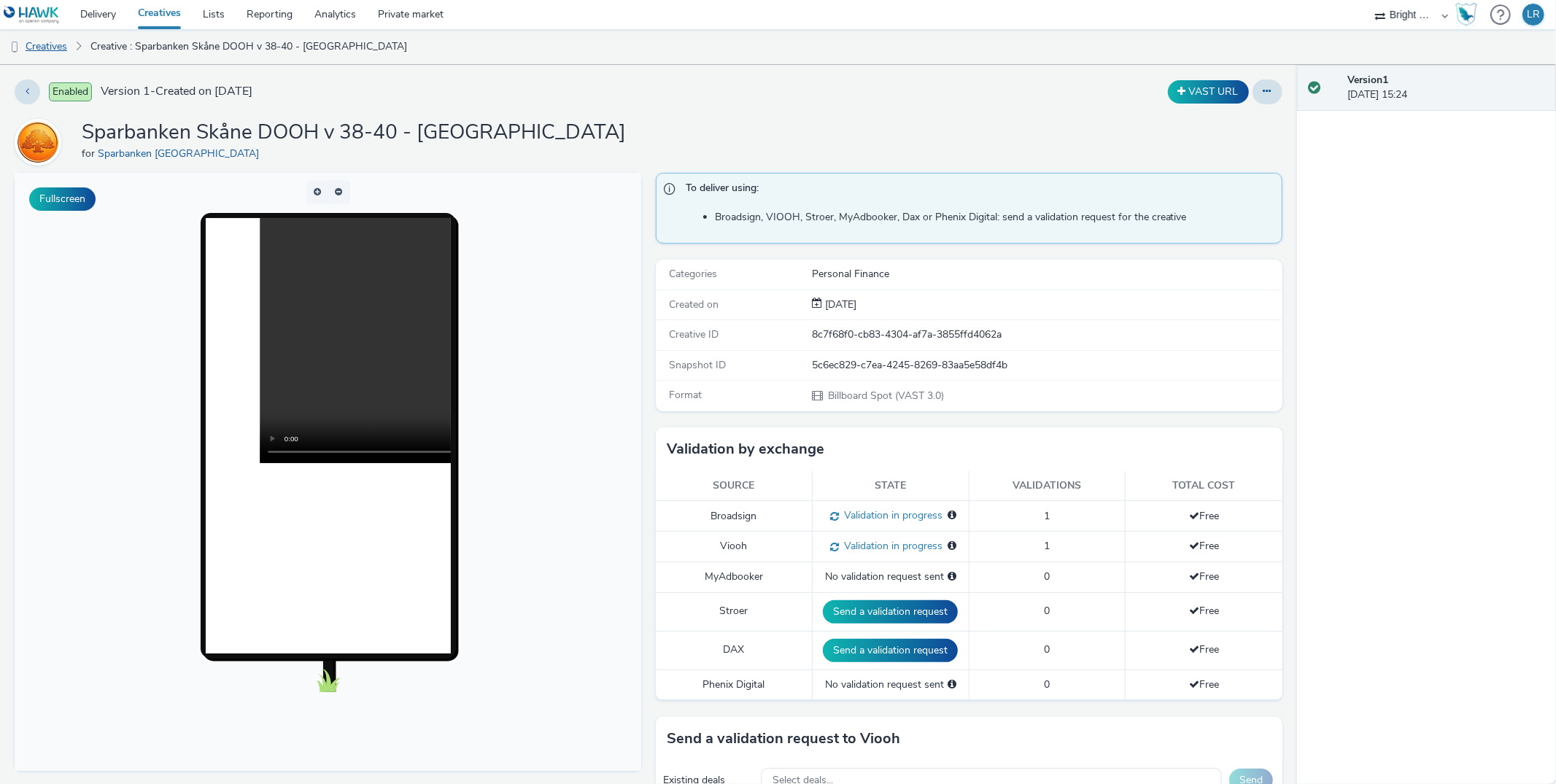
click at [47, 44] on link "Creatives" at bounding box center [37, 46] width 75 height 35
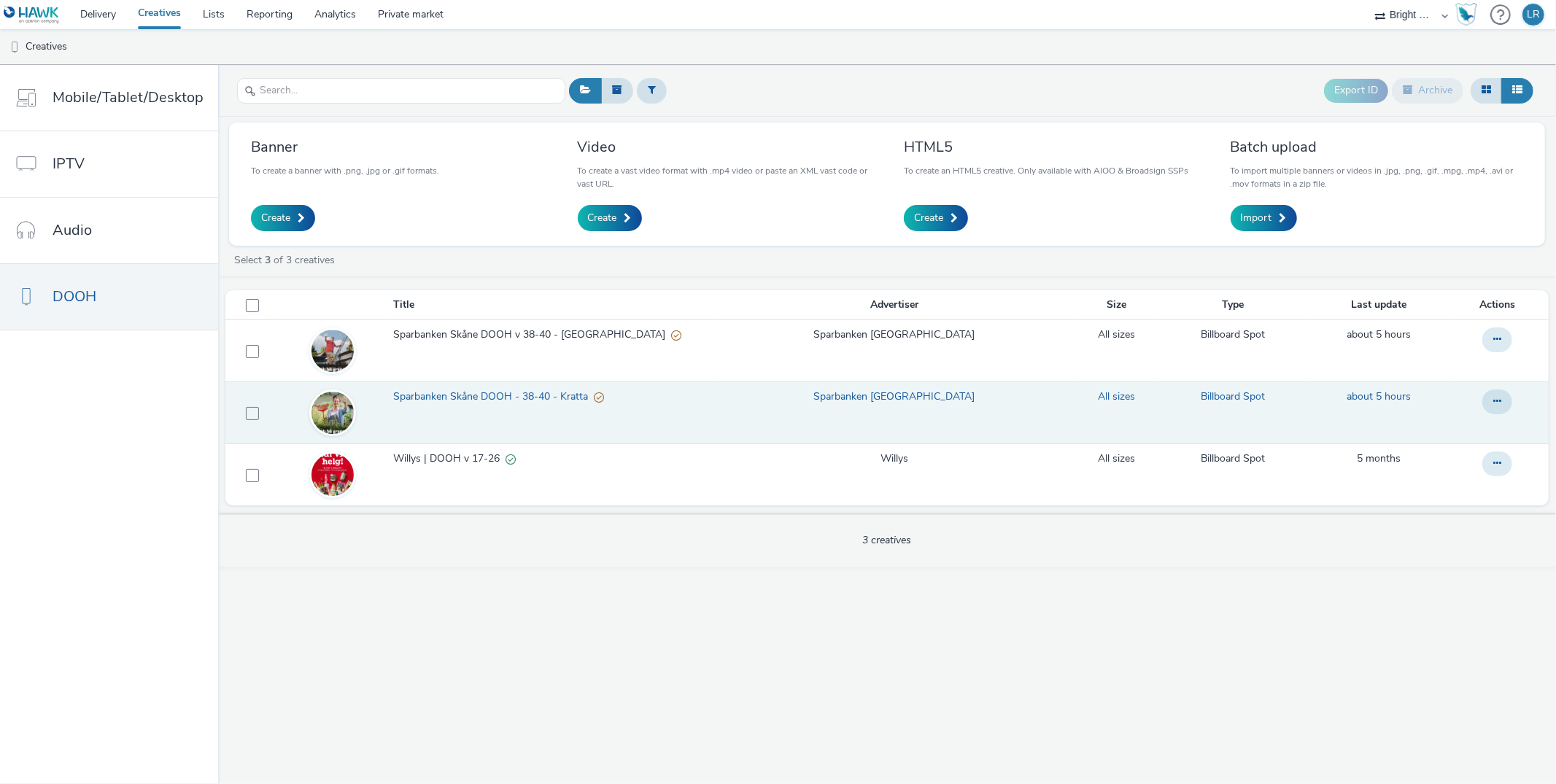
click at [512, 396] on span "Sparbanken Skåne DOOH - 38-40 - Kratta" at bounding box center [493, 396] width 200 height 15
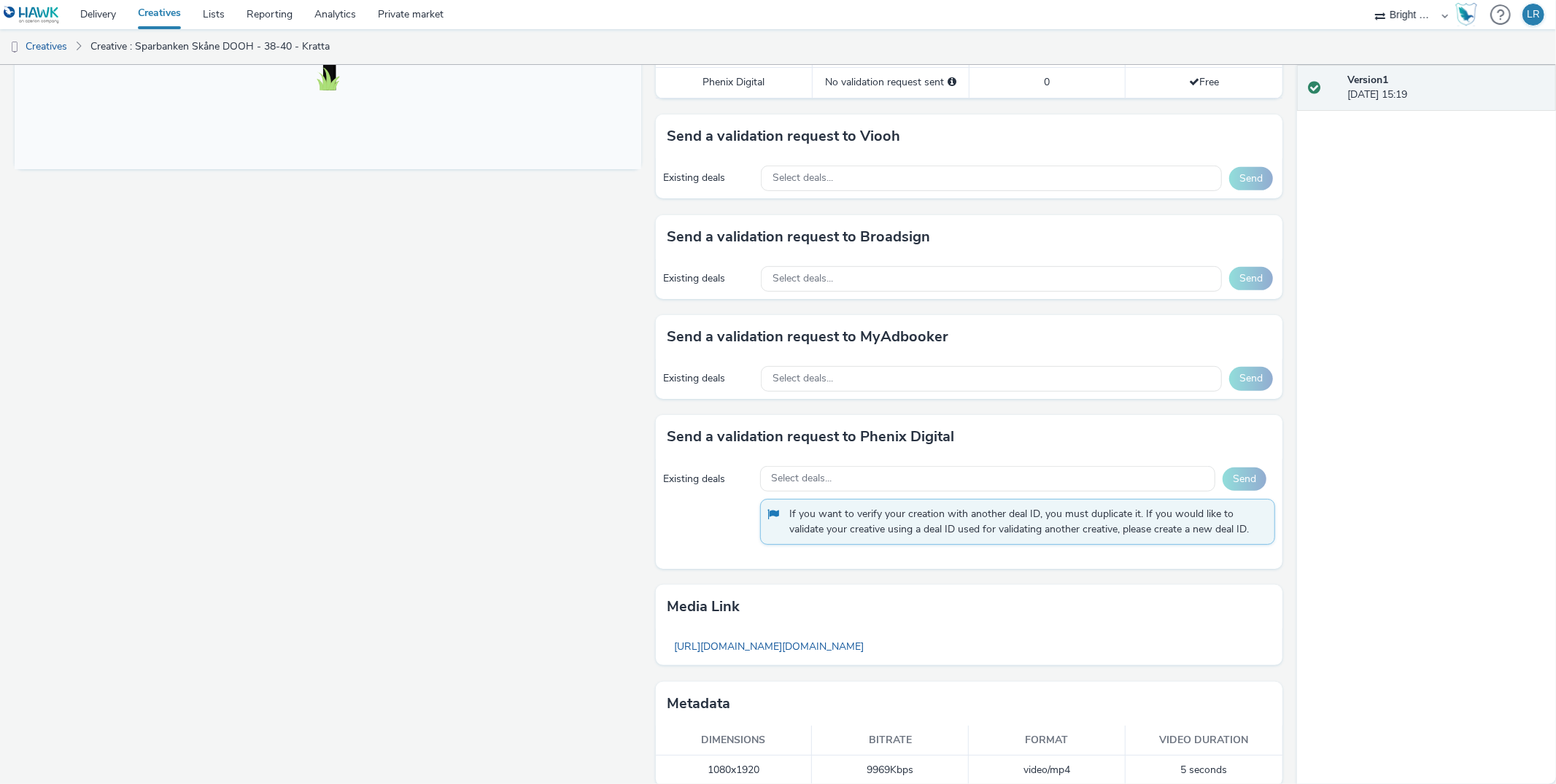
scroll to position [613, 0]
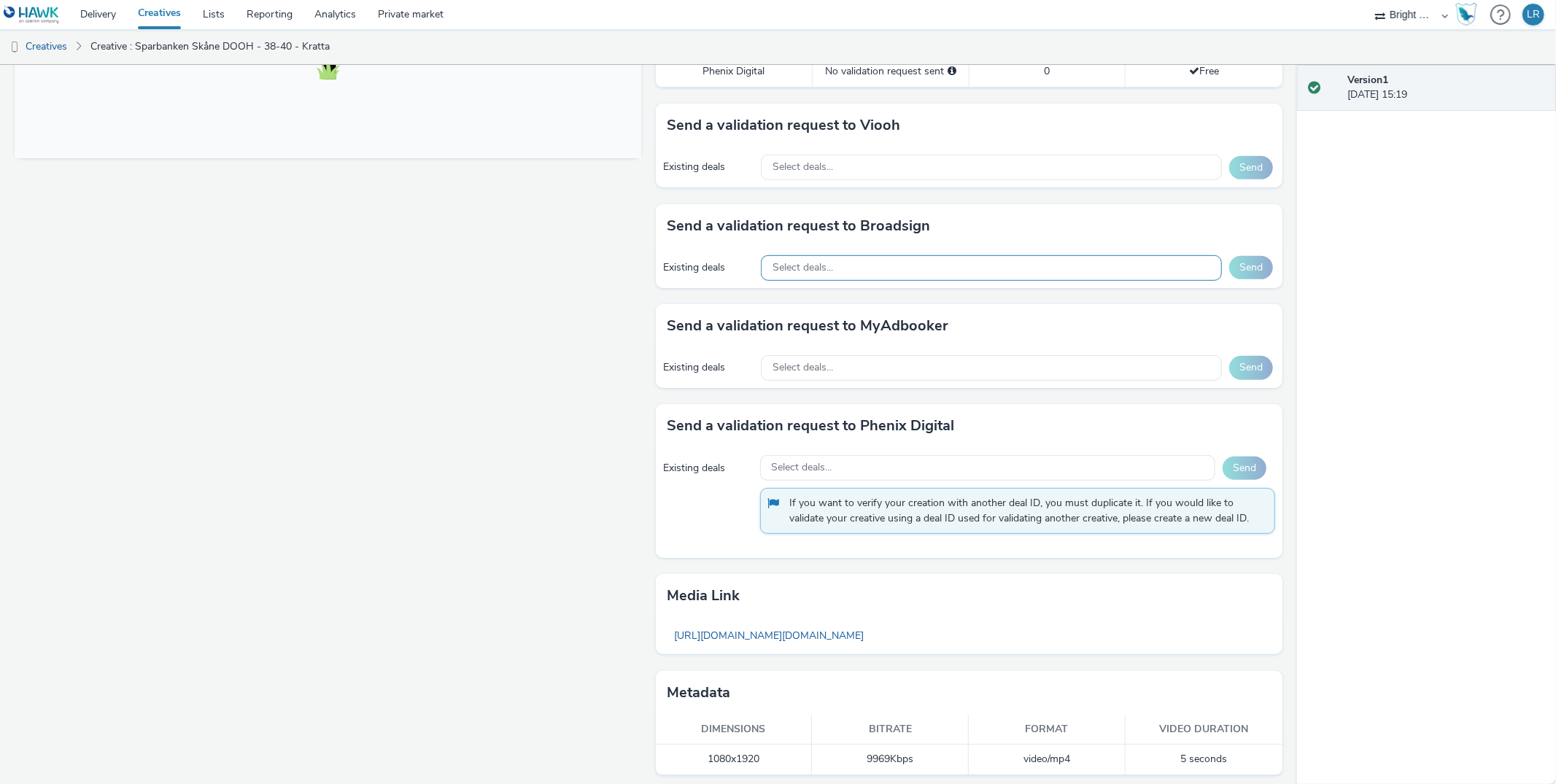
click at [897, 255] on div "Select deals..." at bounding box center [991, 268] width 462 height 26
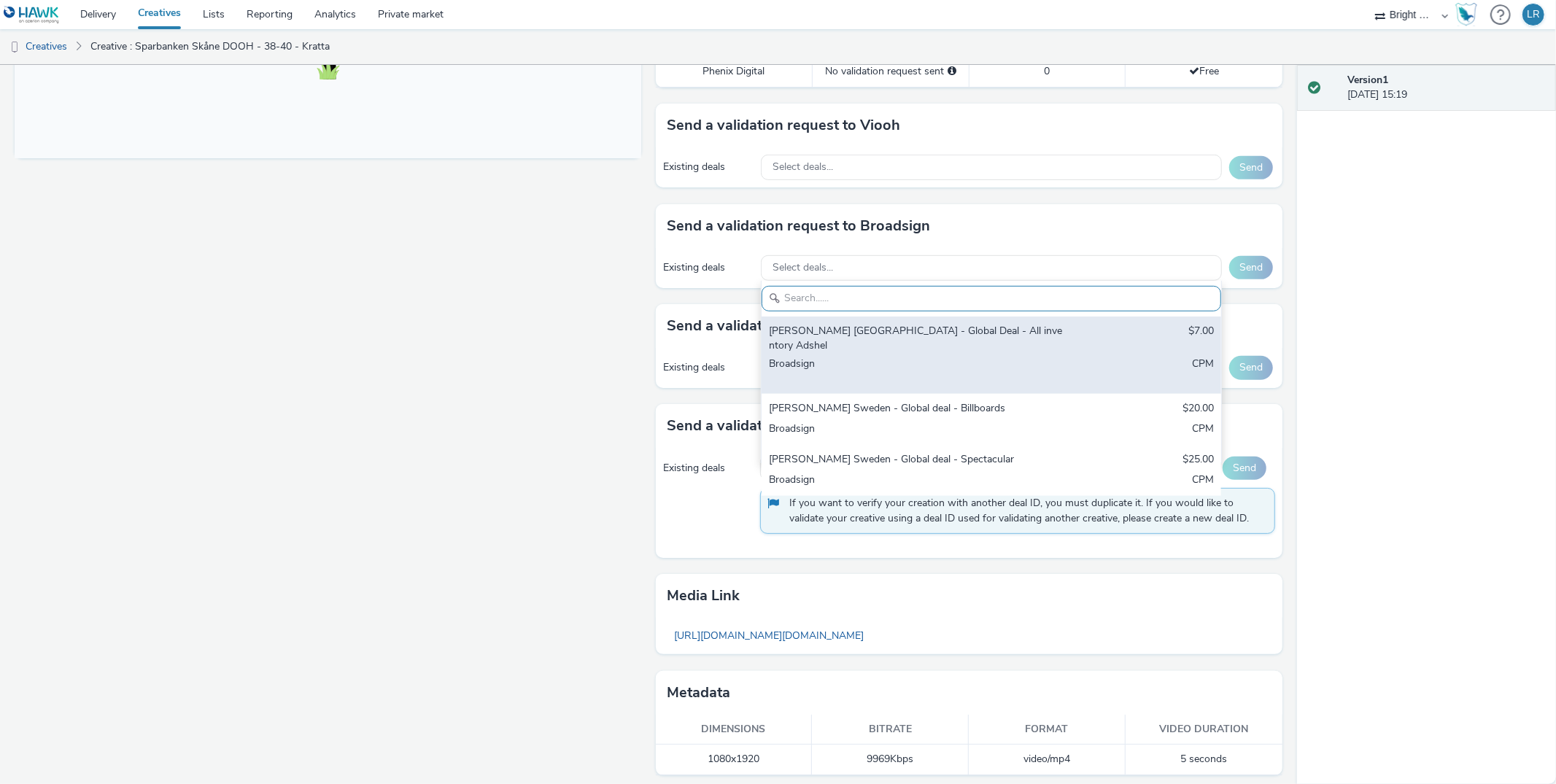
click at [917, 324] on div "Bauer Sweden - Global Deal - All inventory Adshel" at bounding box center [916, 339] width 294 height 30
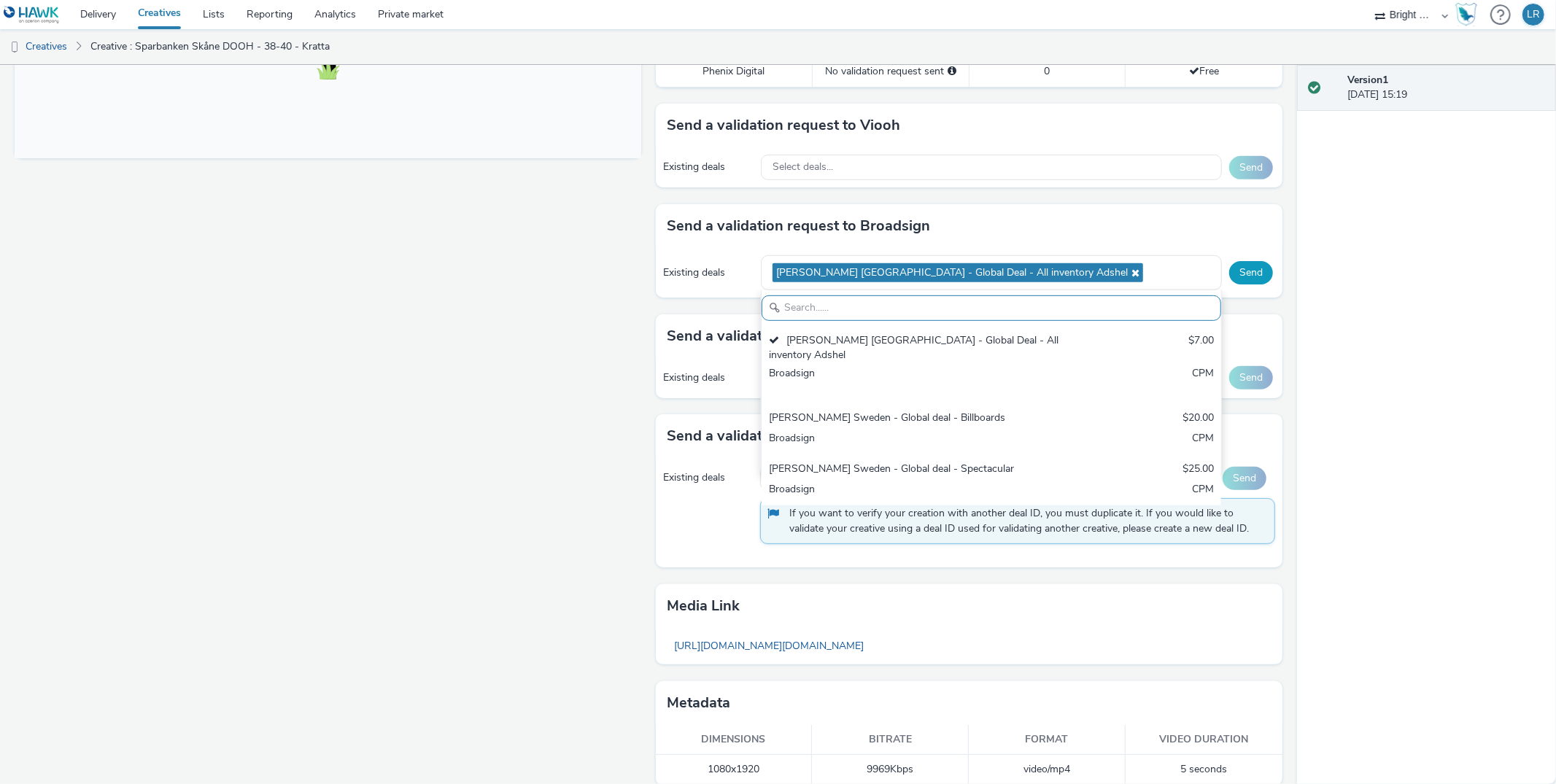
click at [1251, 263] on button "Send" at bounding box center [1251, 272] width 44 height 23
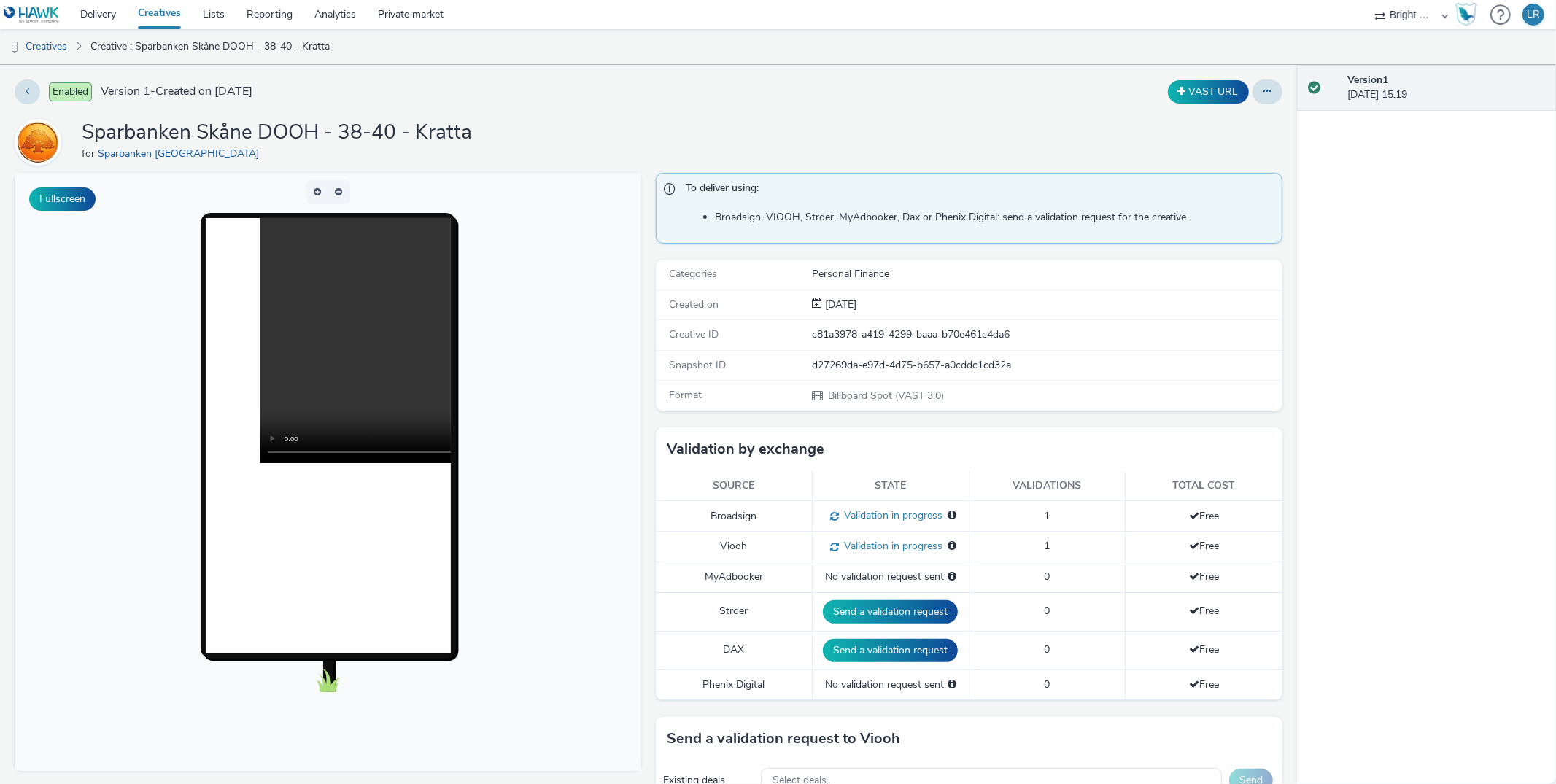
click at [648, 420] on div "Fullscreen" at bounding box center [332, 788] width 634 height 1231
click at [103, 13] on link "Delivery" at bounding box center [99, 14] width 58 height 29
